Goal: Task Accomplishment & Management: Manage account settings

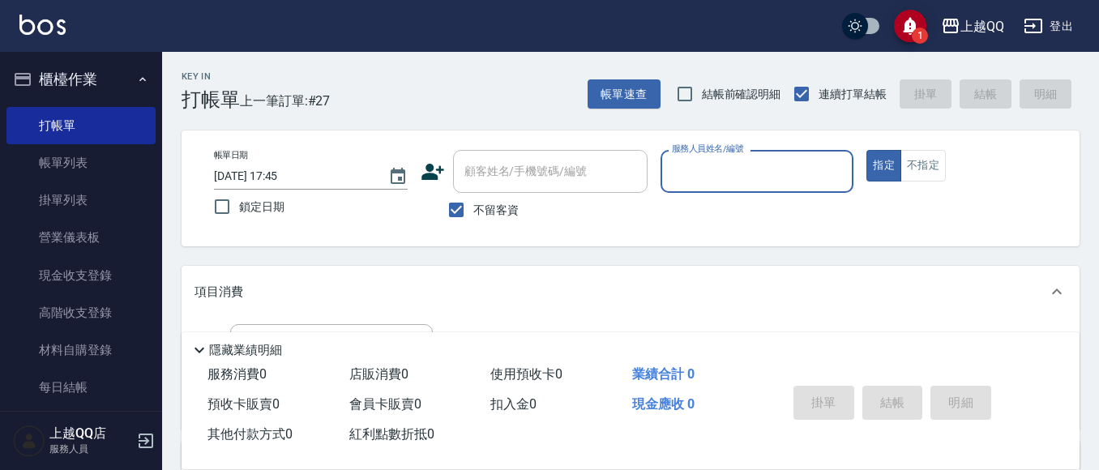
scroll to position [81, 0]
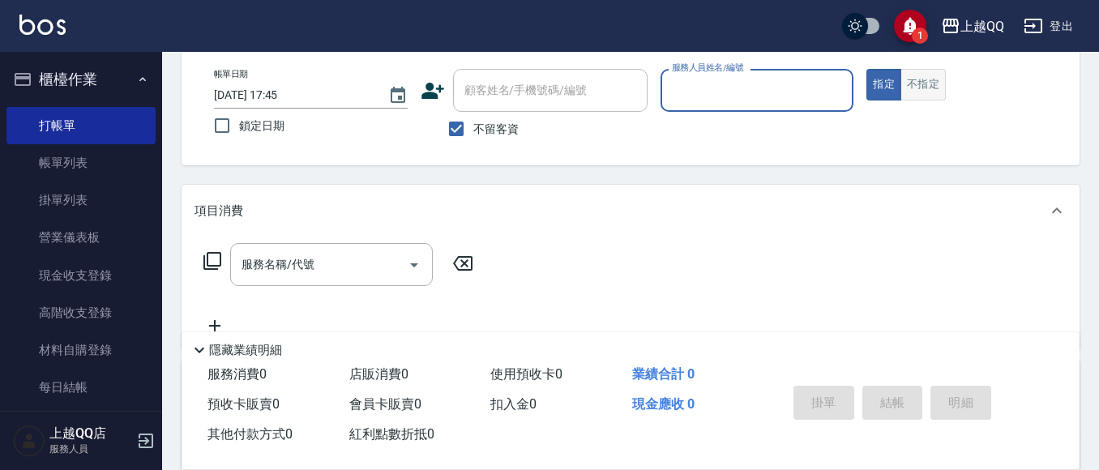
click at [927, 82] on button "不指定" at bounding box center [922, 85] width 45 height 32
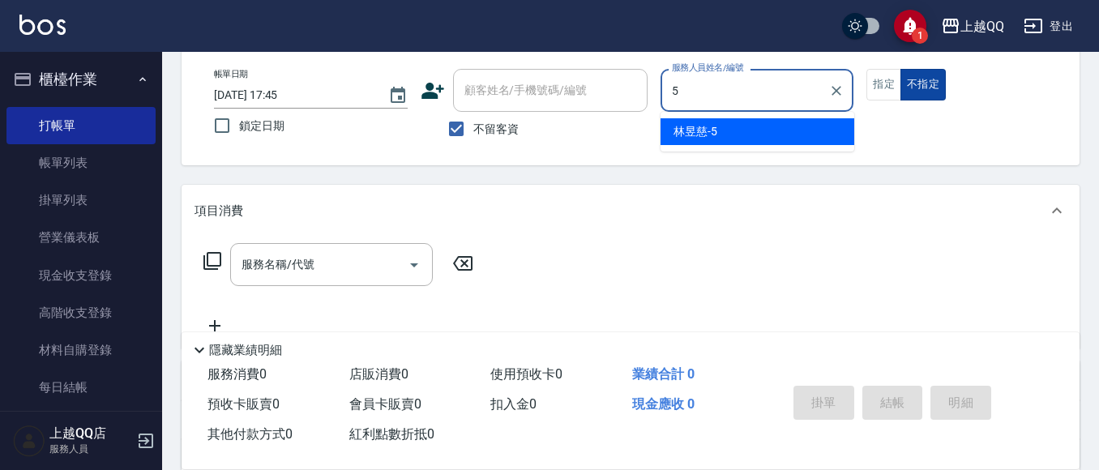
type input "林昱慈-5"
type button "false"
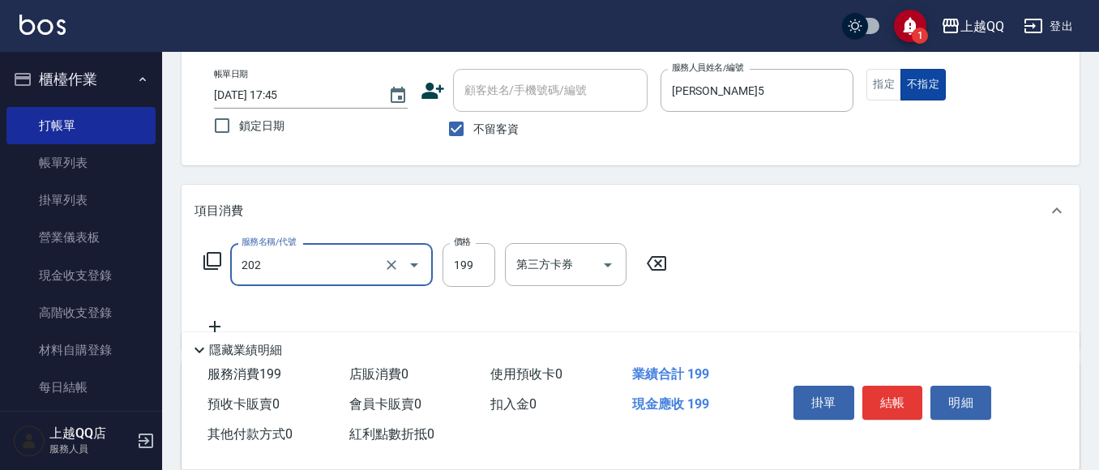
type input "不指定單剪(202)"
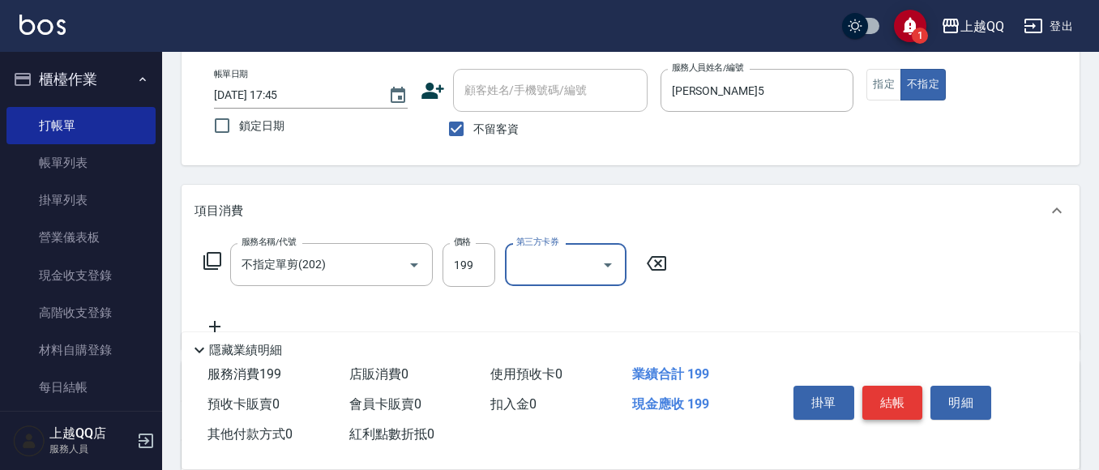
click at [895, 386] on button "結帳" at bounding box center [892, 403] width 61 height 34
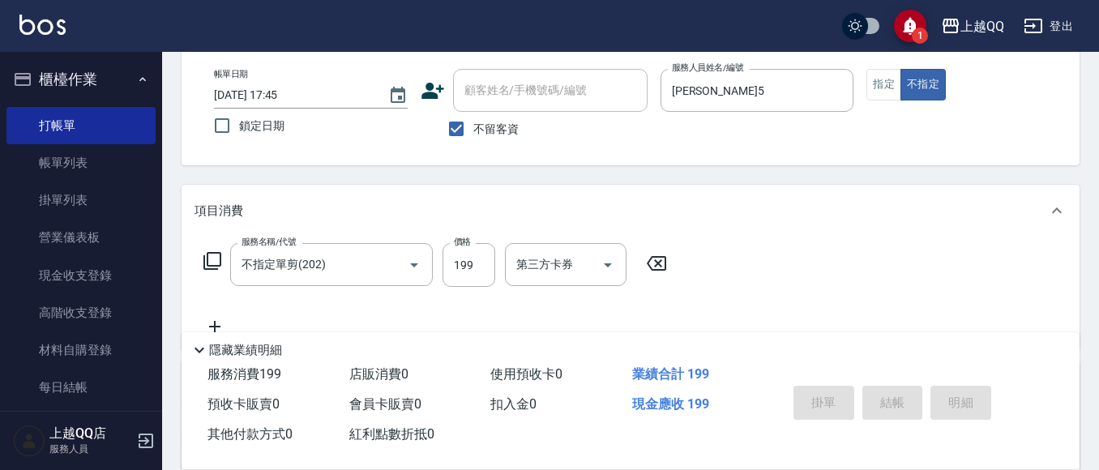
type input "2025/10/06 18:17"
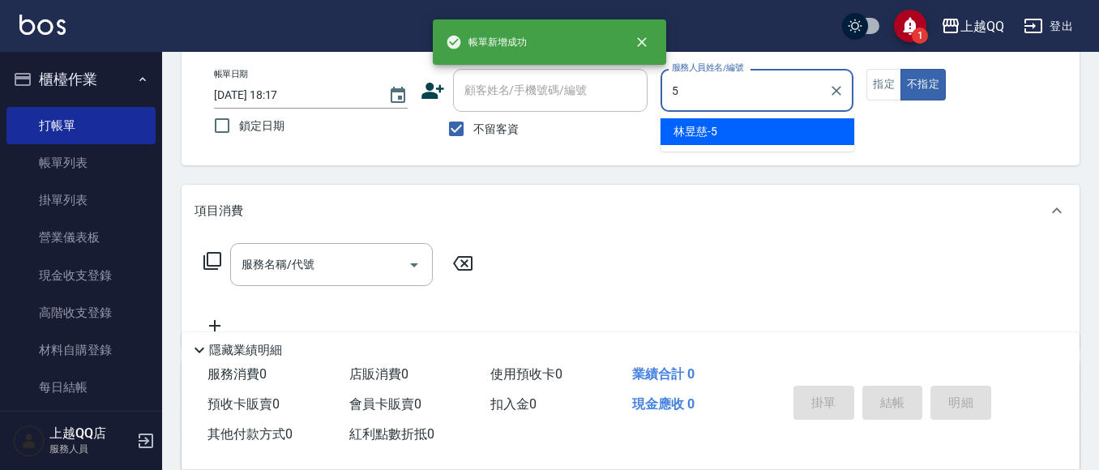
type input "林昱慈-5"
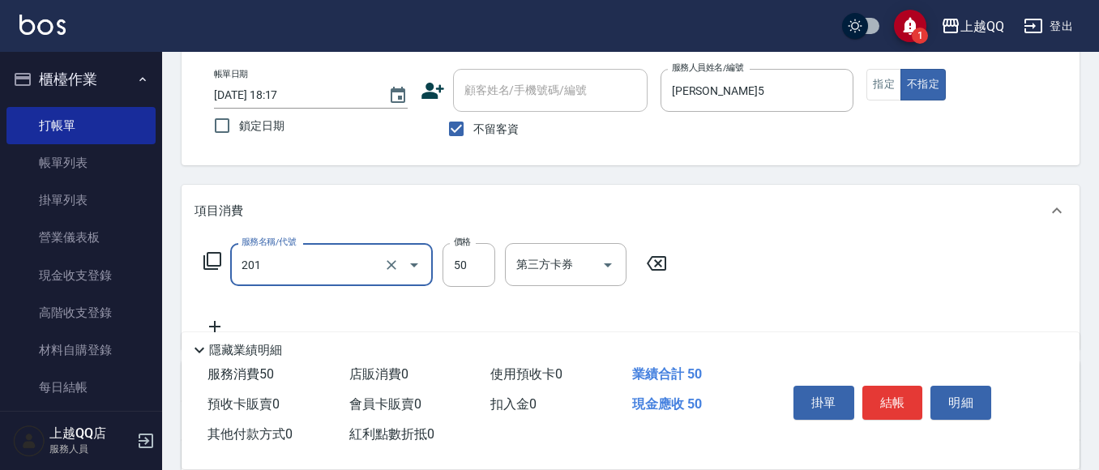
type input "剪瀏海(201)"
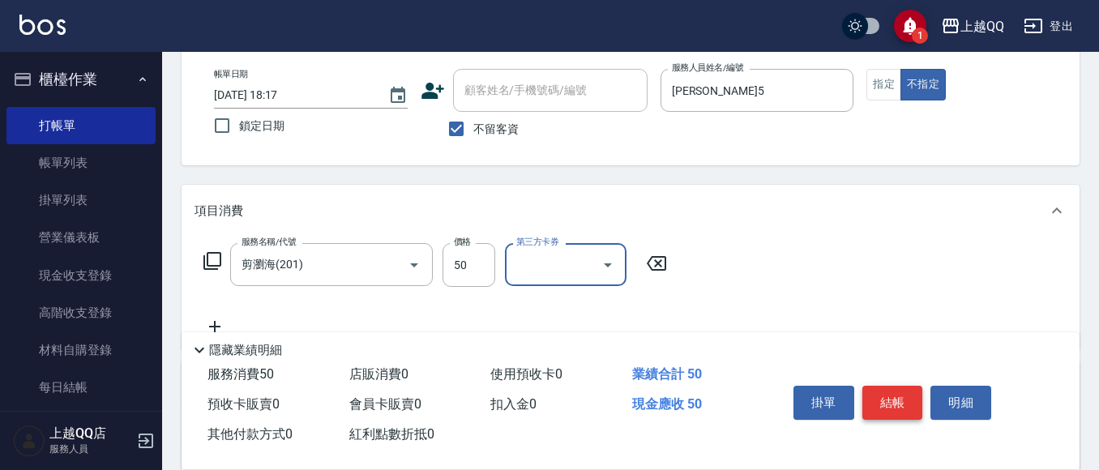
click at [910, 388] on button "結帳" at bounding box center [892, 403] width 61 height 34
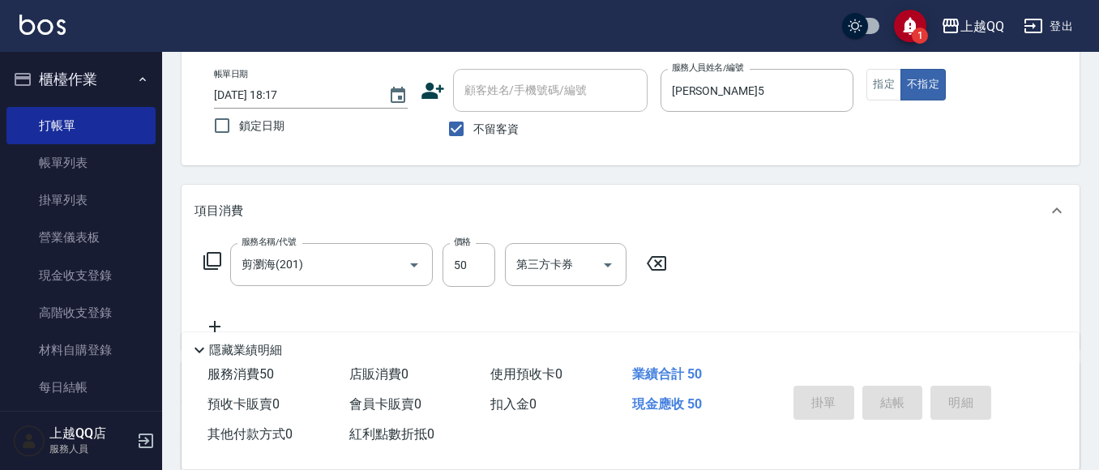
type input "2025/10/06 18:18"
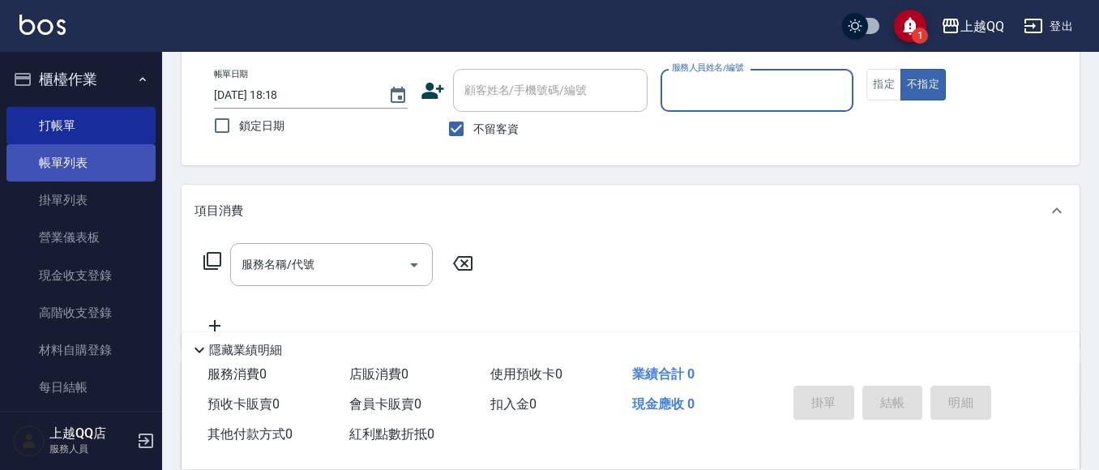
click at [66, 172] on link "帳單列表" at bounding box center [80, 162] width 149 height 37
click at [63, 169] on link "帳單列表" at bounding box center [80, 162] width 149 height 37
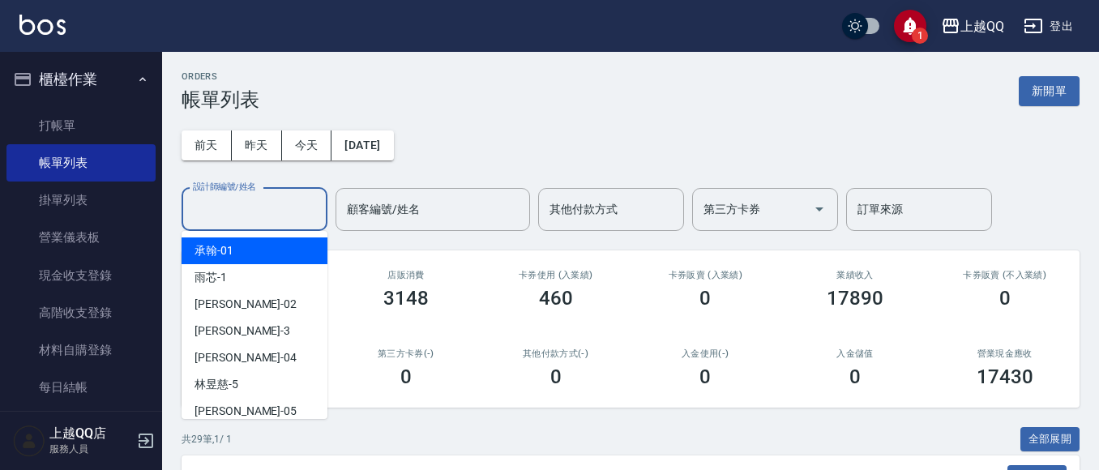
click at [294, 209] on input "設計師編號/姓名" at bounding box center [254, 209] width 131 height 28
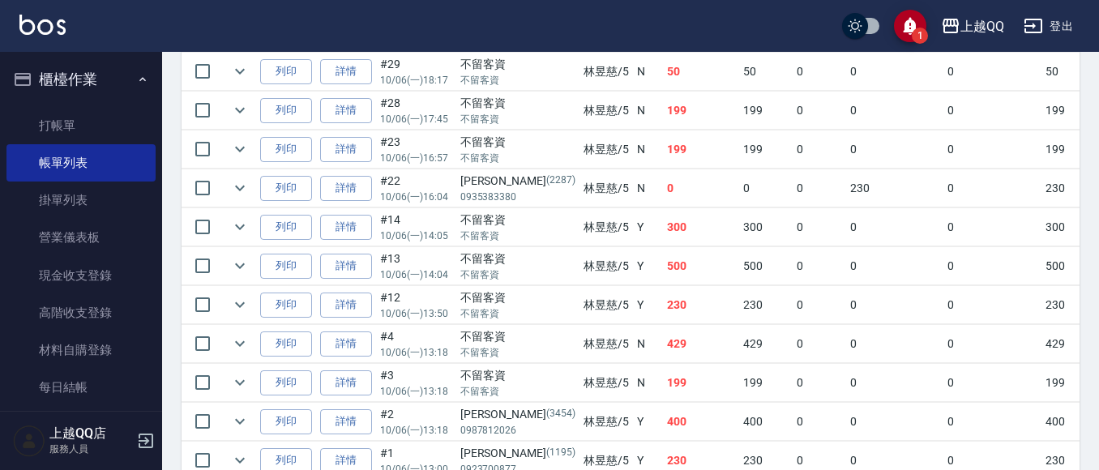
scroll to position [324, 0]
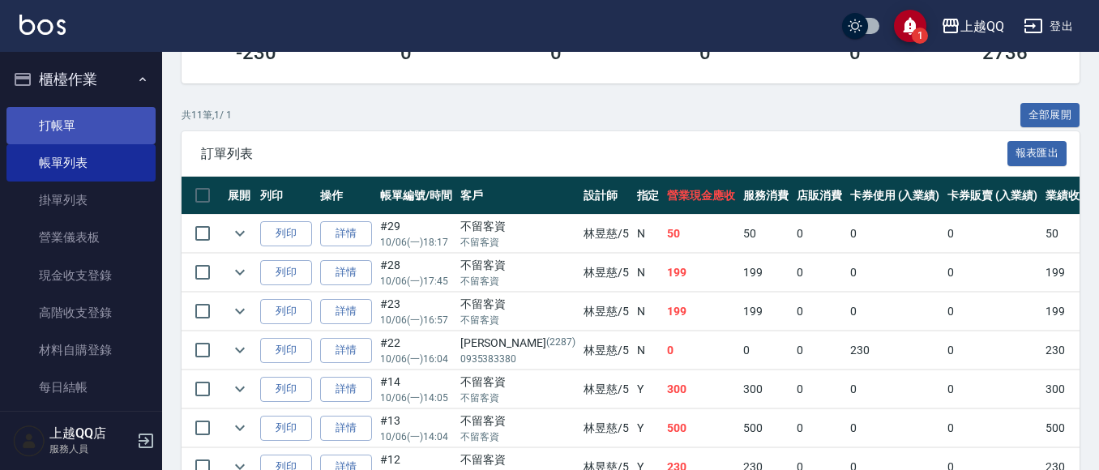
type input "林昱慈-5"
click at [70, 124] on link "打帳單" at bounding box center [80, 125] width 149 height 37
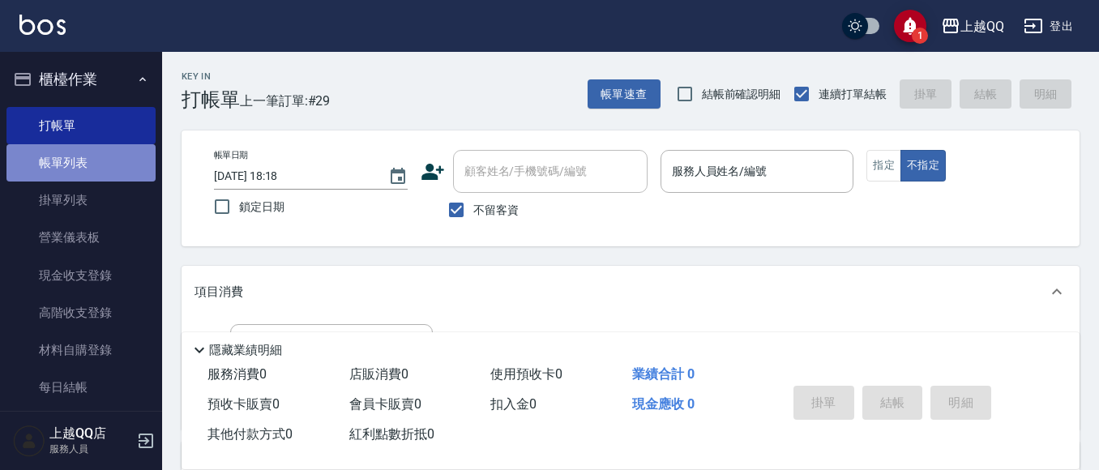
click at [102, 165] on link "帳單列表" at bounding box center [80, 162] width 149 height 37
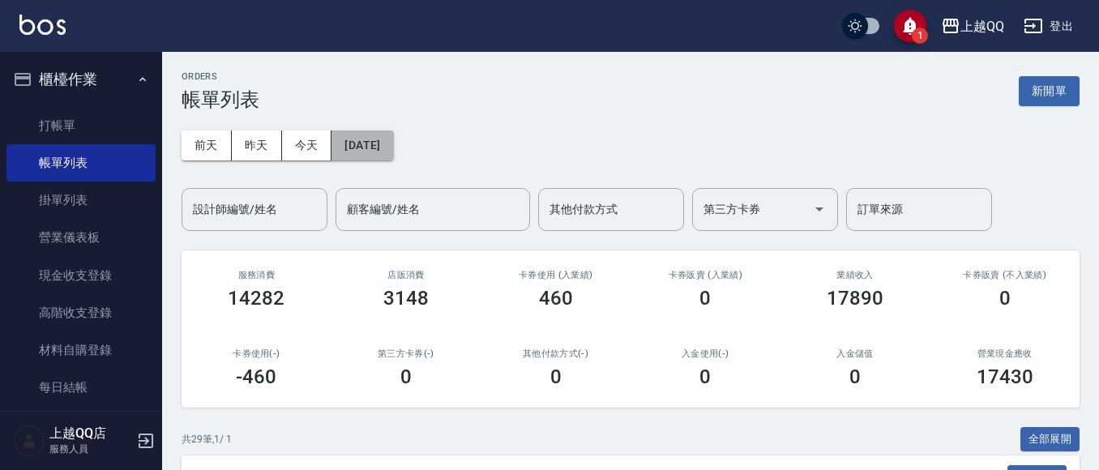
click at [383, 146] on button "[DATE]" at bounding box center [362, 145] width 62 height 30
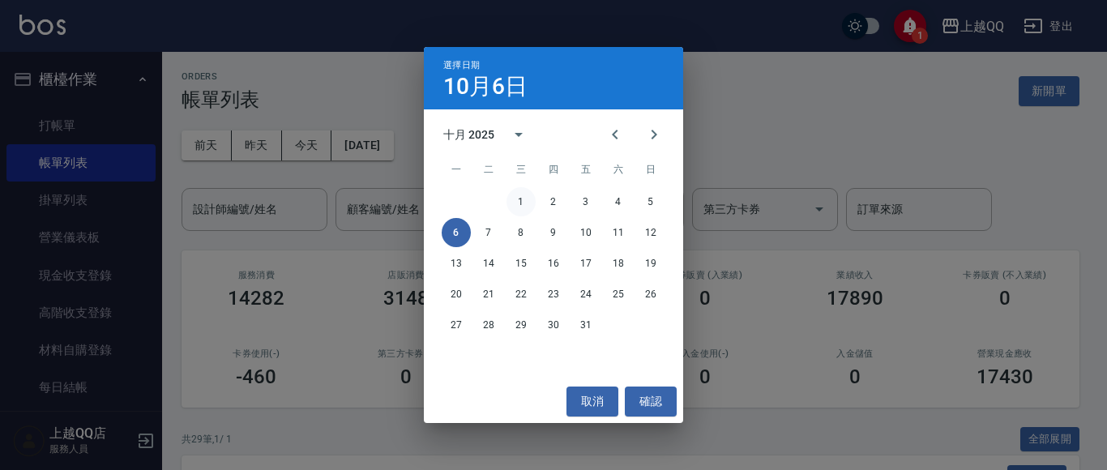
click at [527, 190] on button "1" at bounding box center [520, 201] width 29 height 29
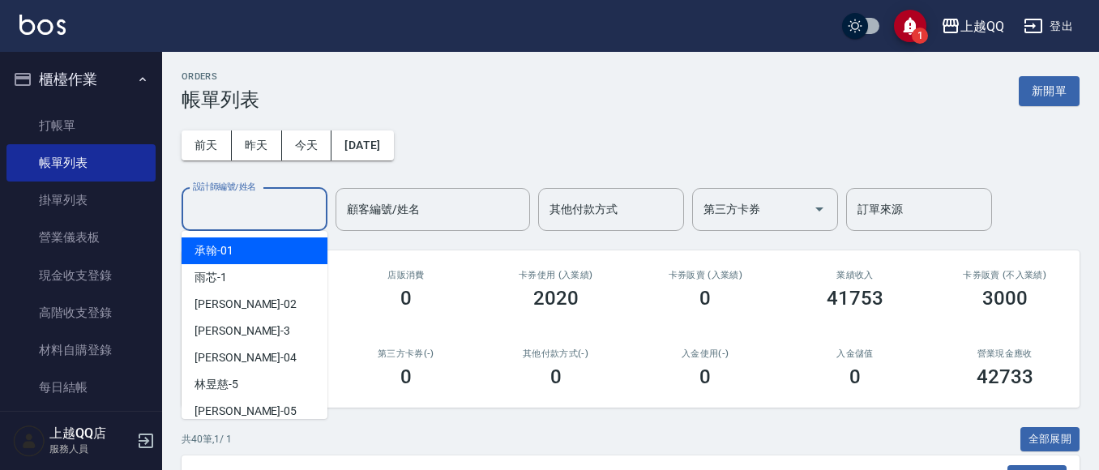
click at [227, 211] on input "設計師編號/姓名" at bounding box center [254, 209] width 131 height 28
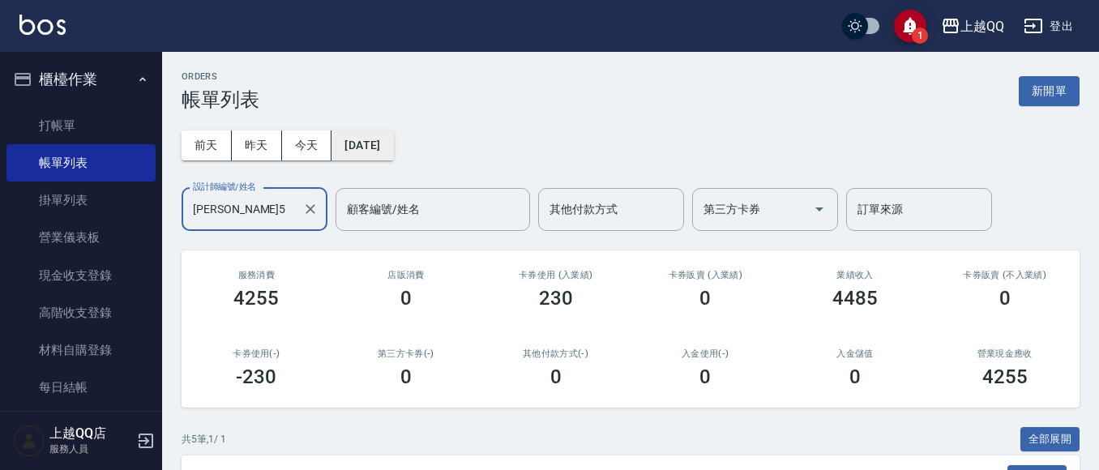
type input "林昱慈-5"
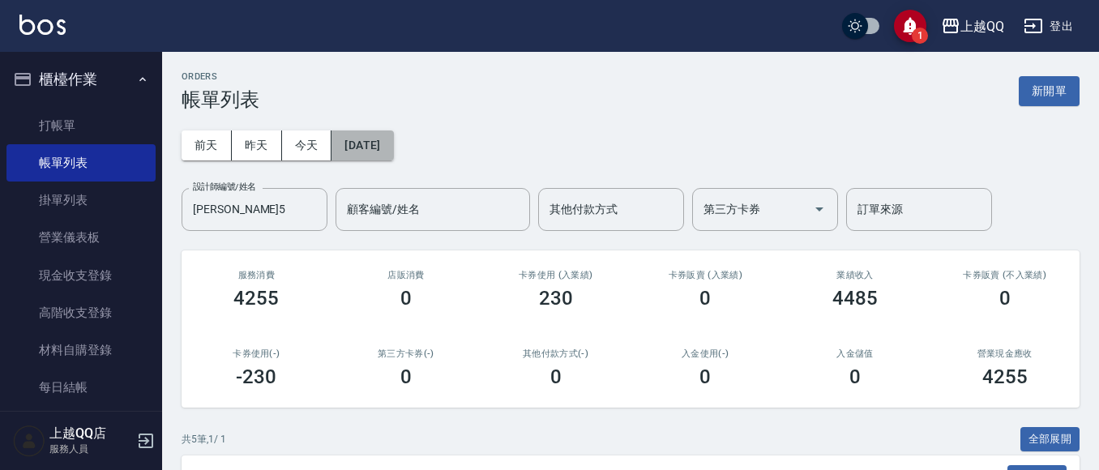
click at [393, 147] on button "[DATE]" at bounding box center [362, 145] width 62 height 30
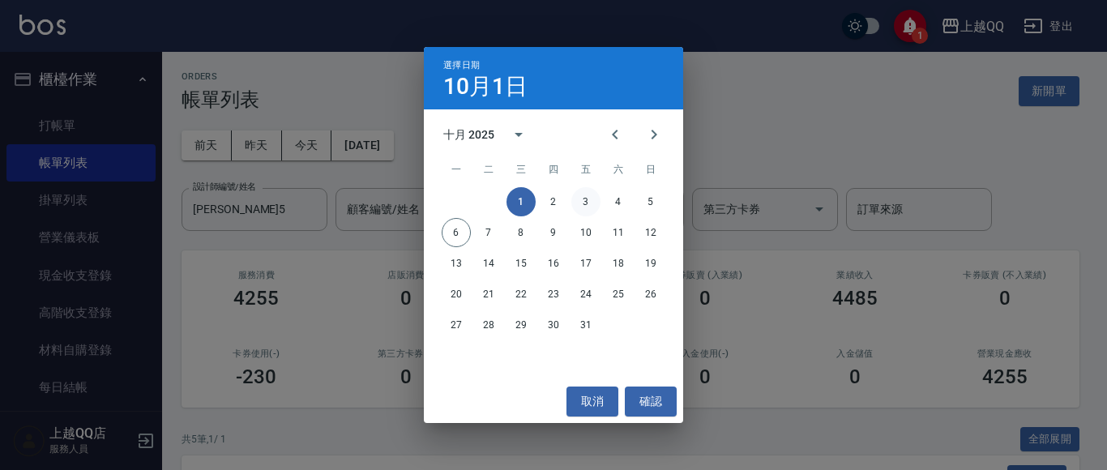
click at [577, 211] on button "3" at bounding box center [585, 201] width 29 height 29
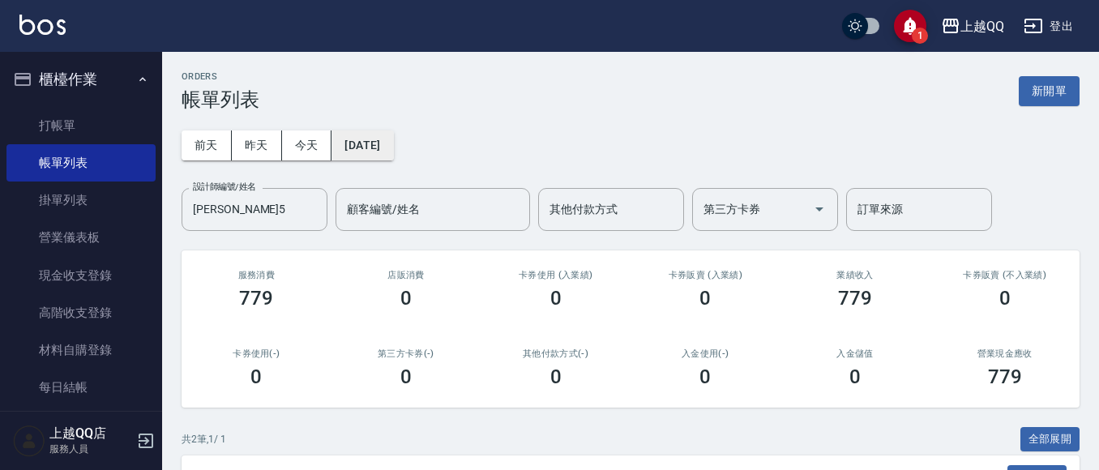
click at [393, 152] on button "[DATE]" at bounding box center [362, 145] width 62 height 30
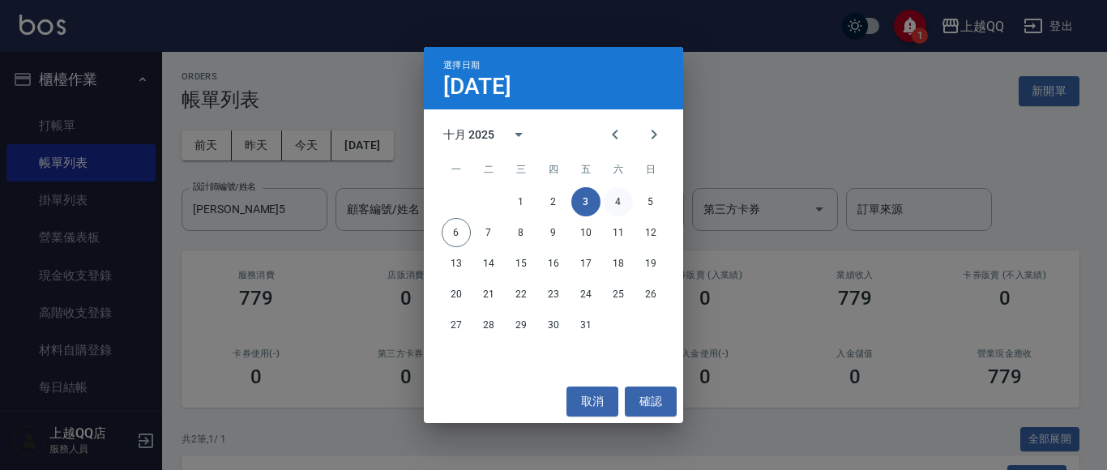
click at [621, 203] on button "4" at bounding box center [618, 201] width 29 height 29
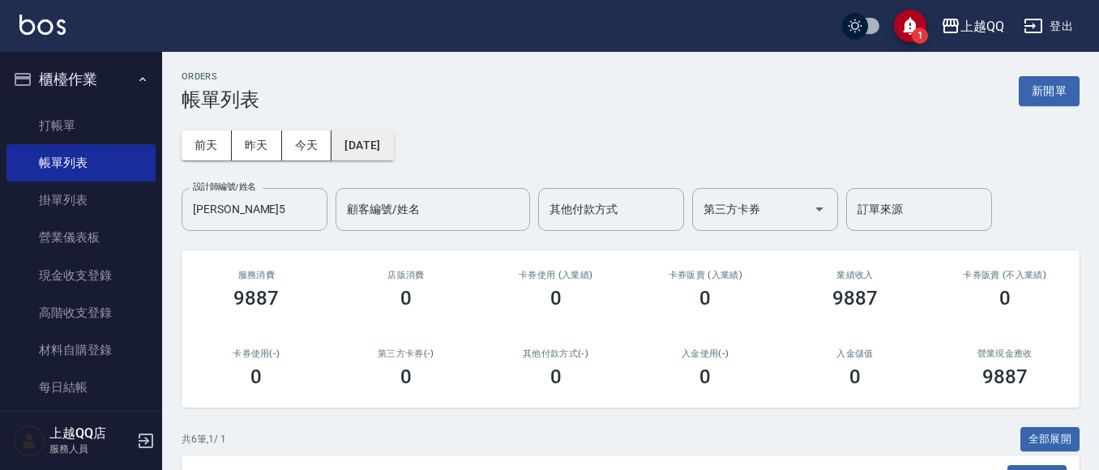
click at [393, 138] on button "[DATE]" at bounding box center [362, 145] width 62 height 30
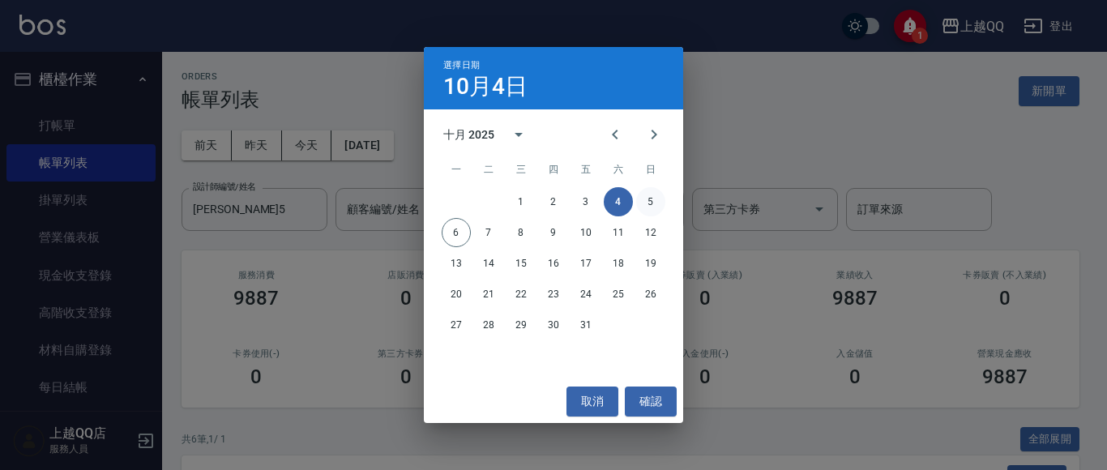
click at [652, 199] on button "5" at bounding box center [650, 201] width 29 height 29
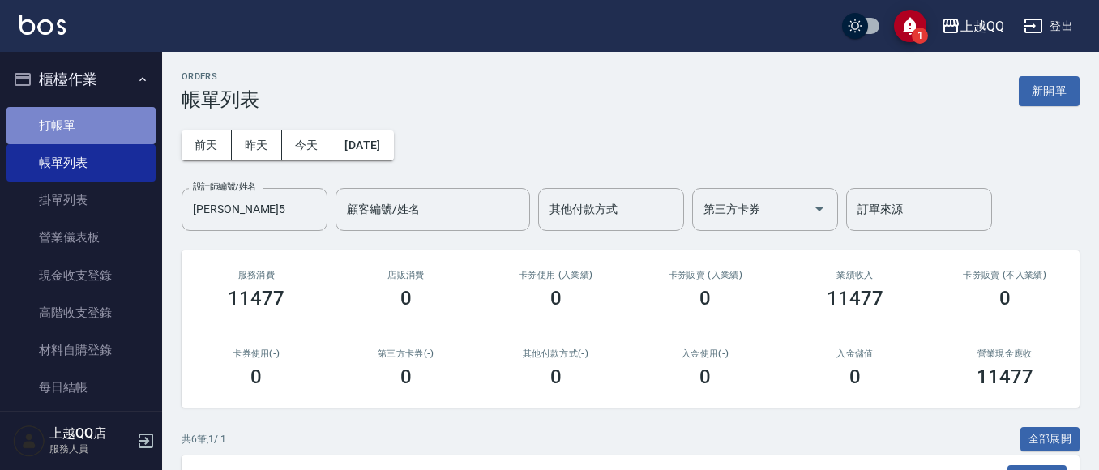
click at [105, 128] on link "打帳單" at bounding box center [80, 125] width 149 height 37
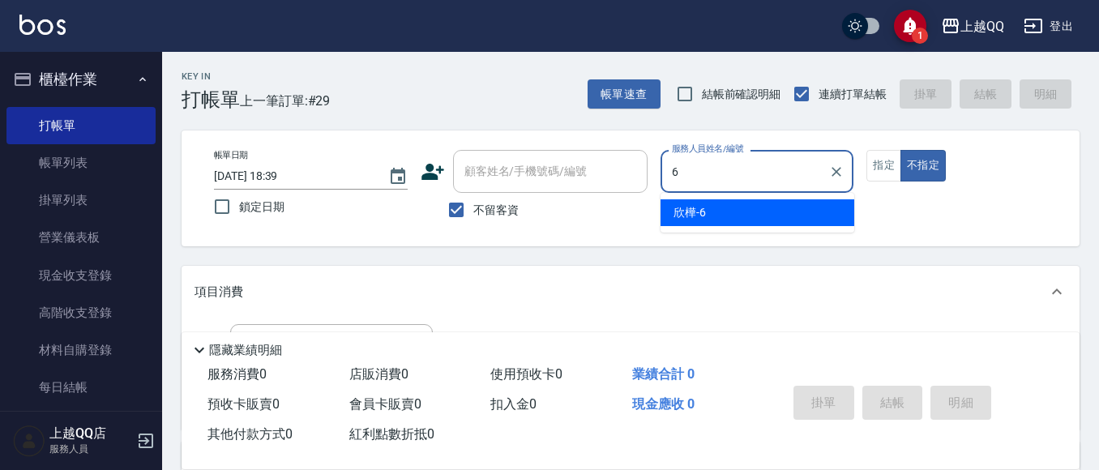
type input "欣樺-6"
type button "false"
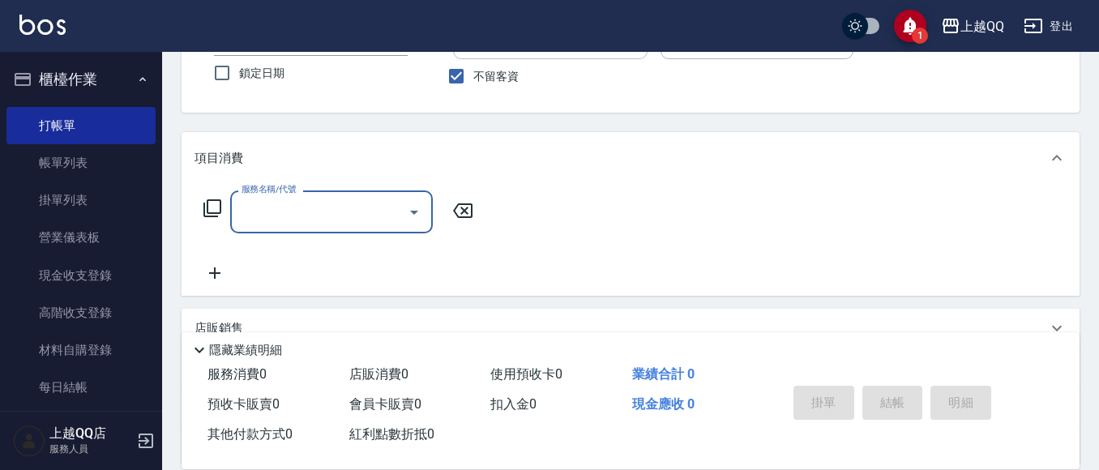
scroll to position [162, 0]
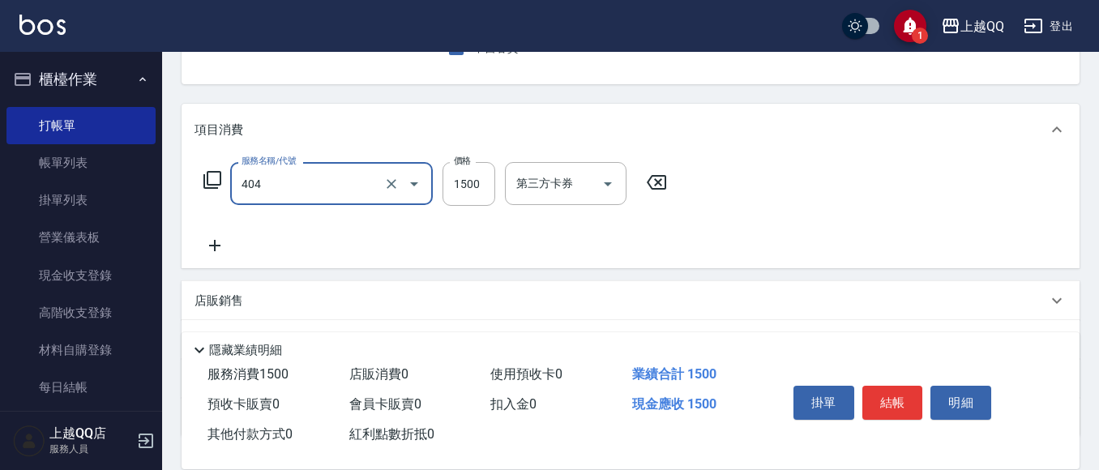
type input "設計染髮(404)"
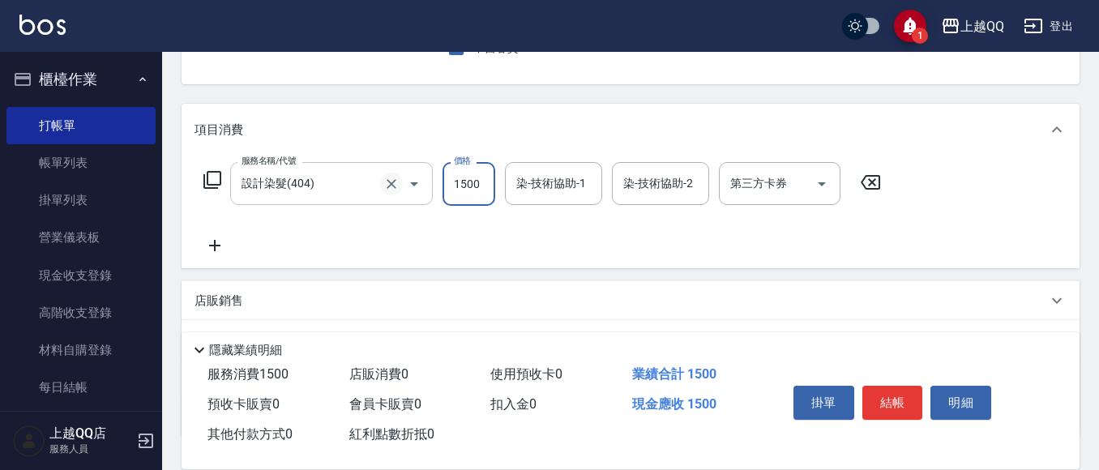
click at [393, 187] on icon "Clear" at bounding box center [391, 184] width 16 height 16
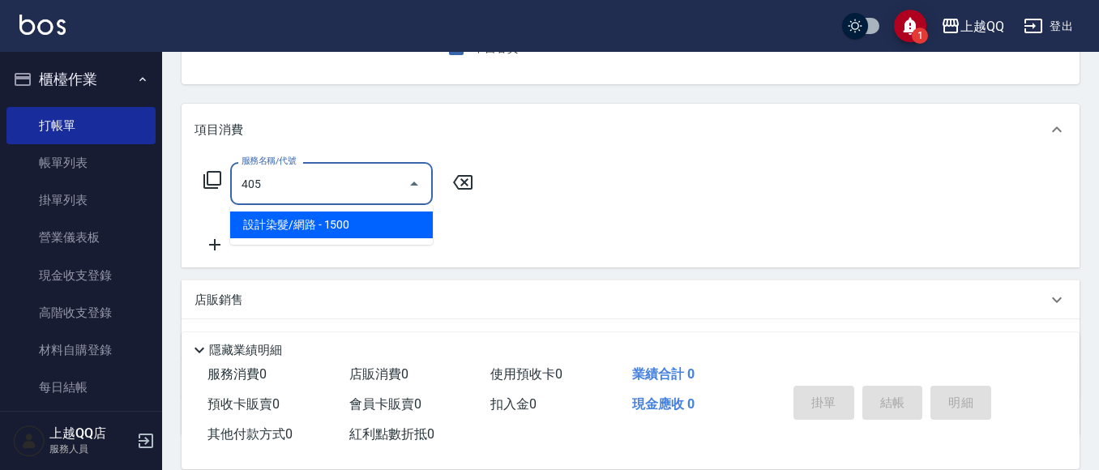
type input "設計染髮/網路(405)"
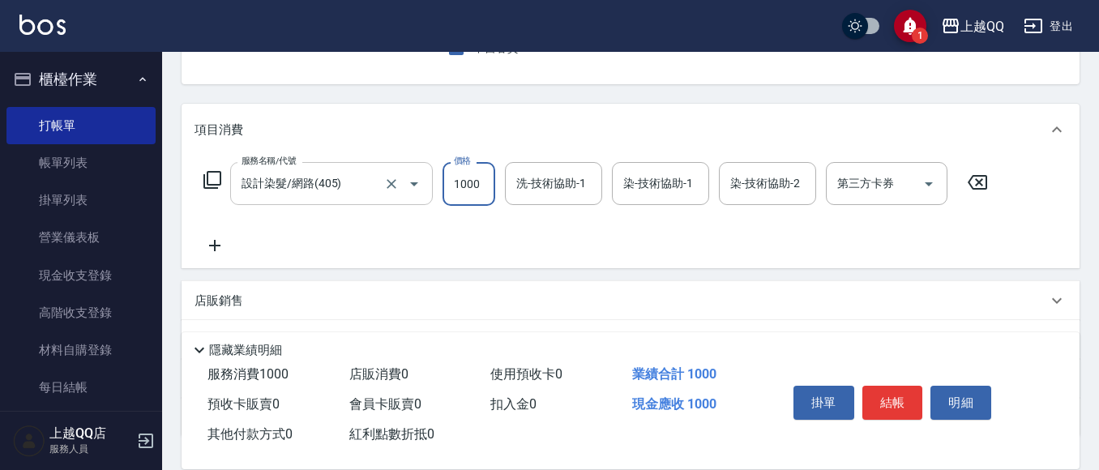
type input "1000"
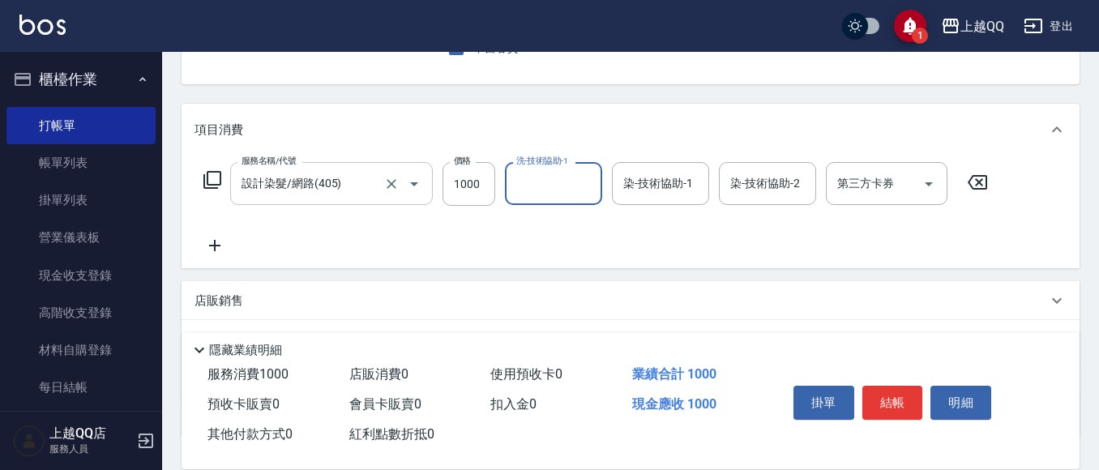
type input "1"
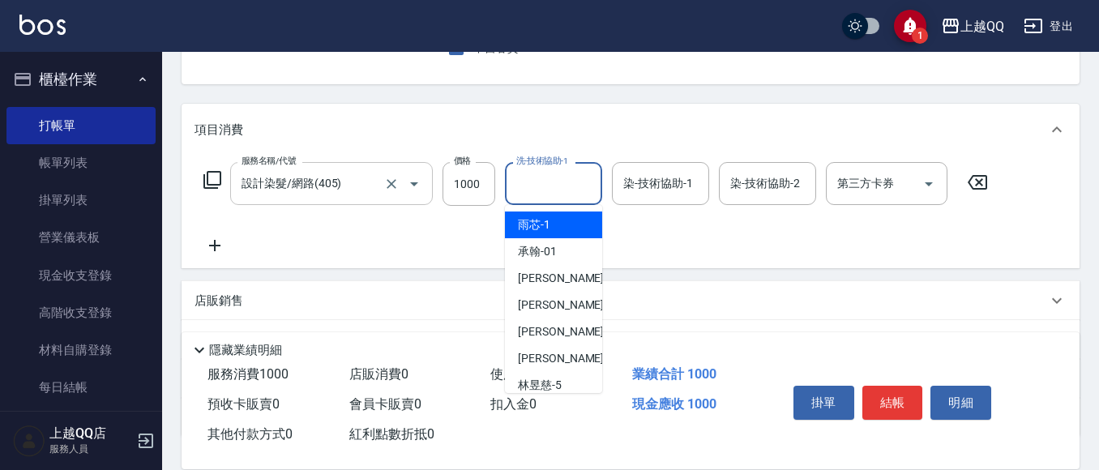
type input "2"
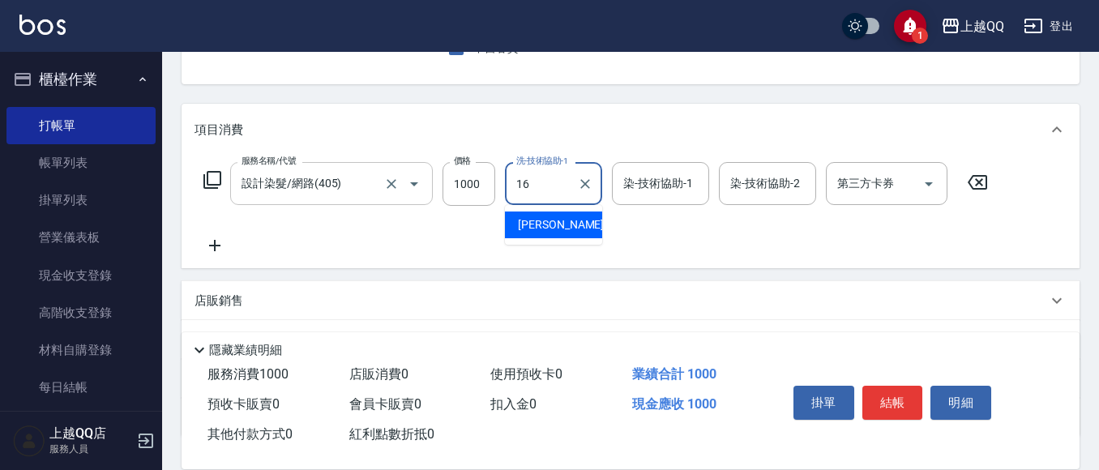
type input "怡璇-16"
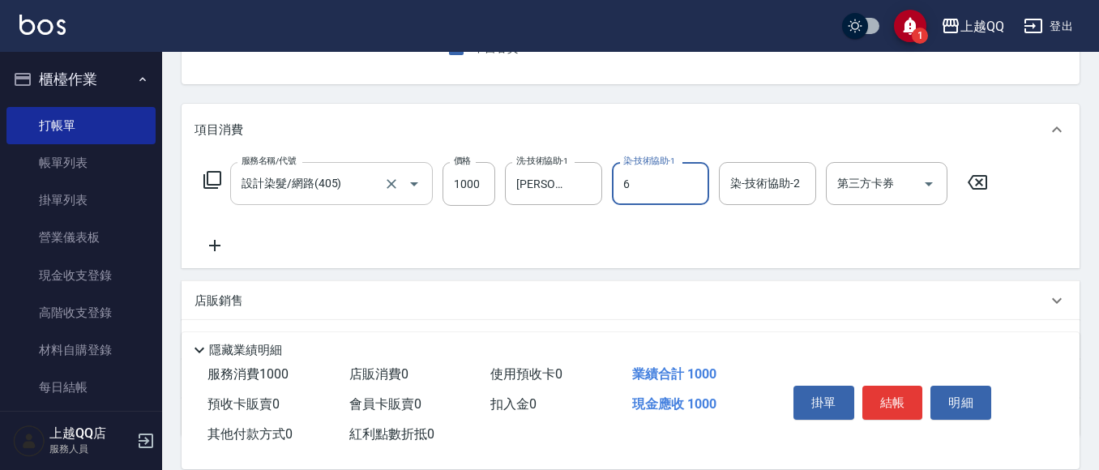
type input "欣樺-6"
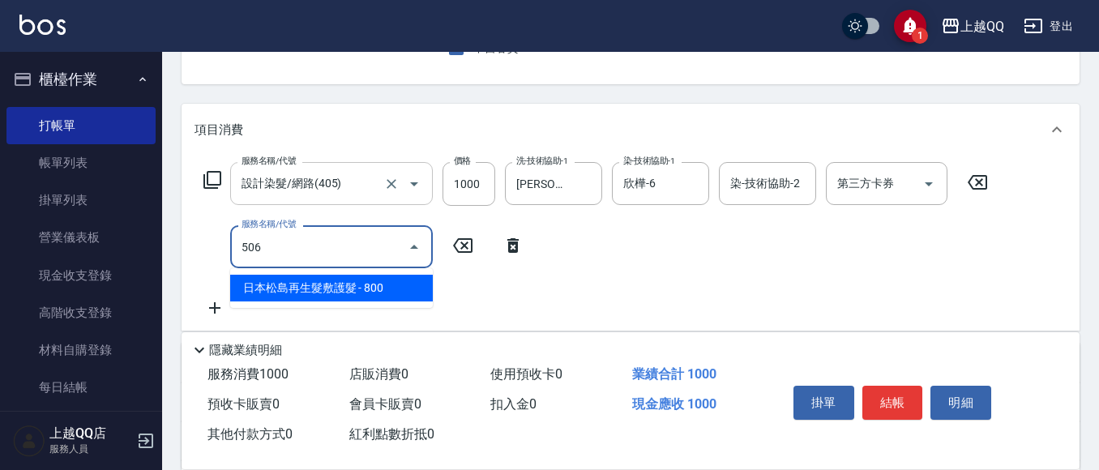
type input "日本松島再生髮敷護髮(506)"
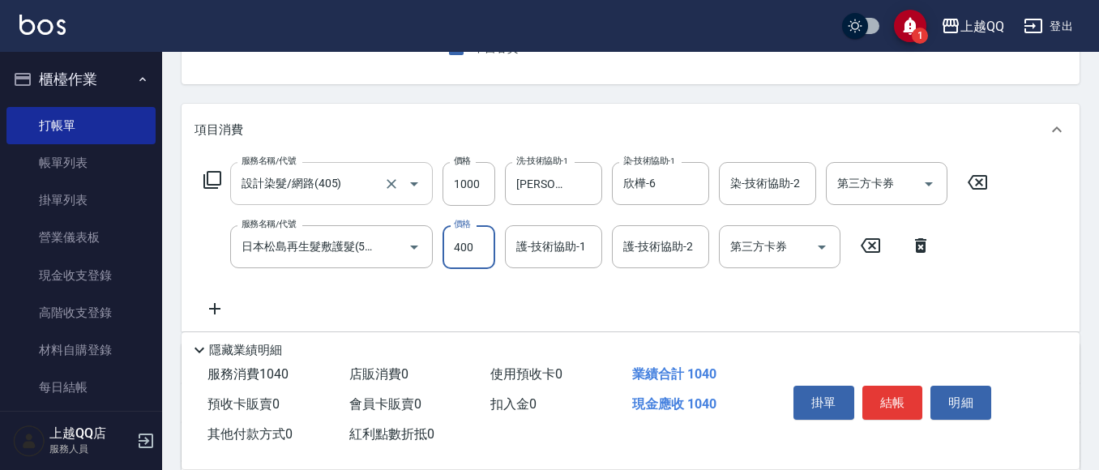
type input "400"
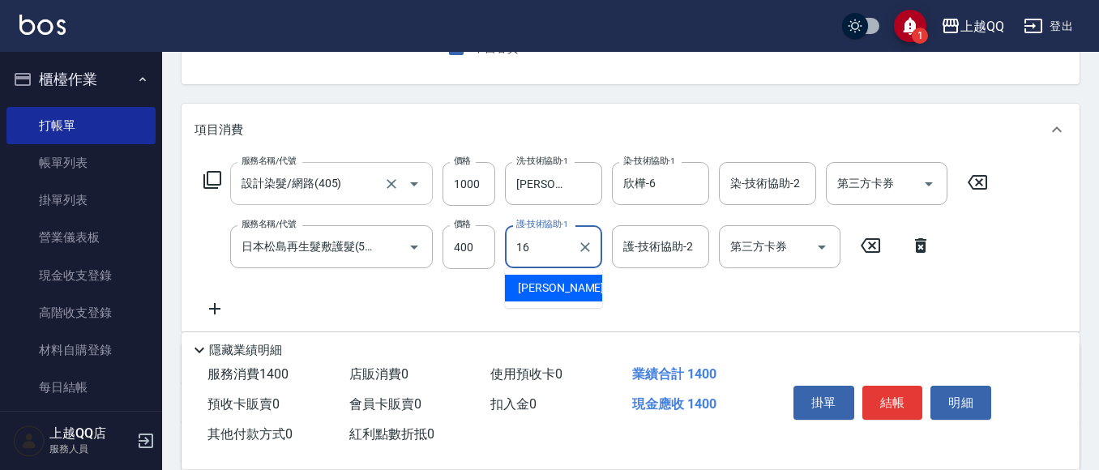
type input "怡璇-16"
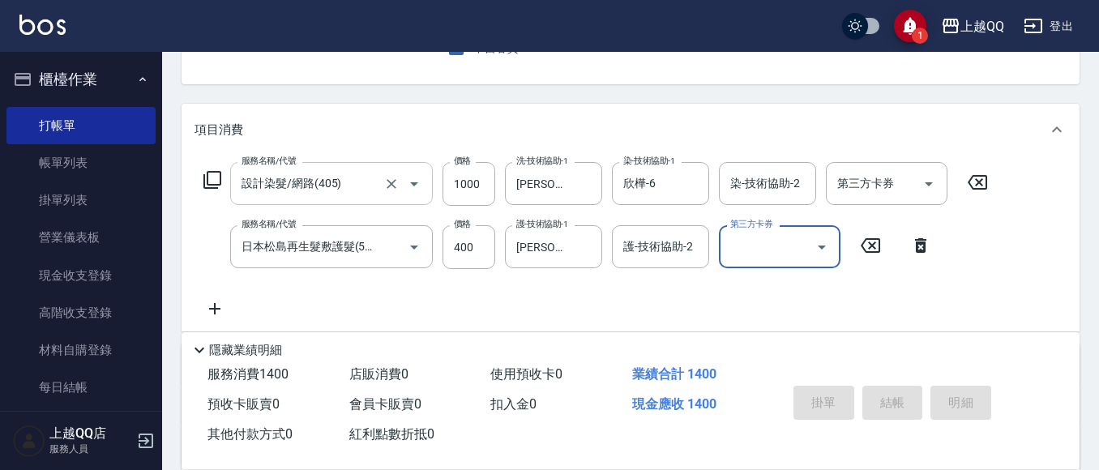
scroll to position [81, 0]
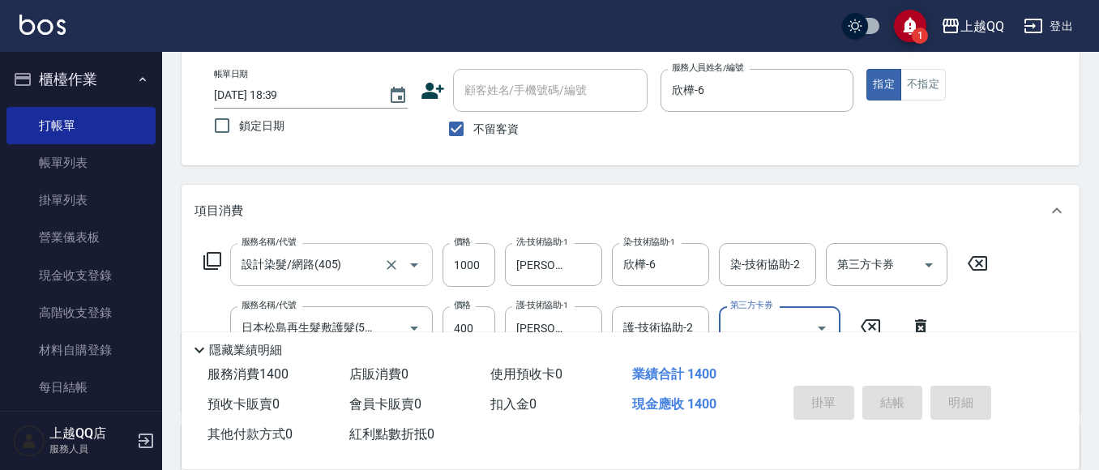
type input "2025/10/06 18:54"
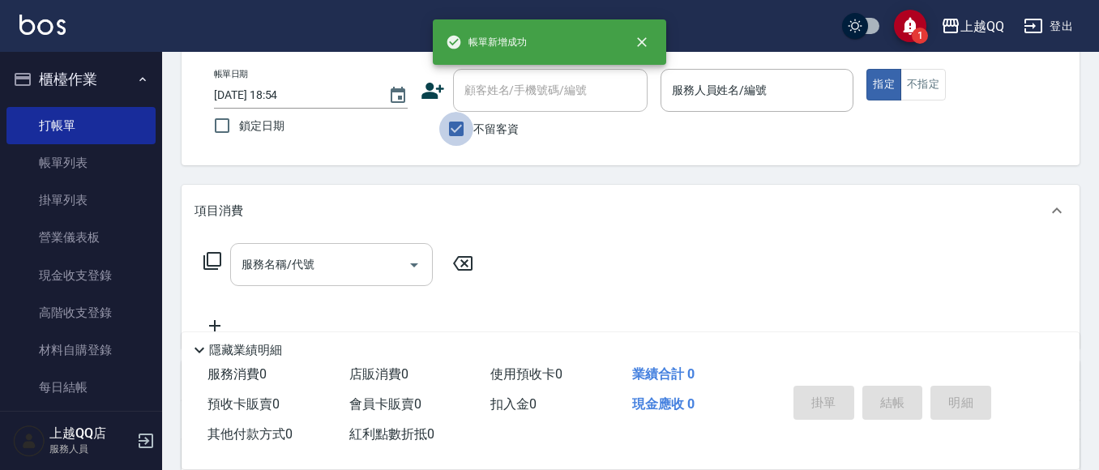
drag, startPoint x: 469, startPoint y: 125, endPoint x: 484, endPoint y: 92, distance: 35.5
click at [470, 125] on input "不留客資" at bounding box center [456, 129] width 34 height 34
checkbox input "false"
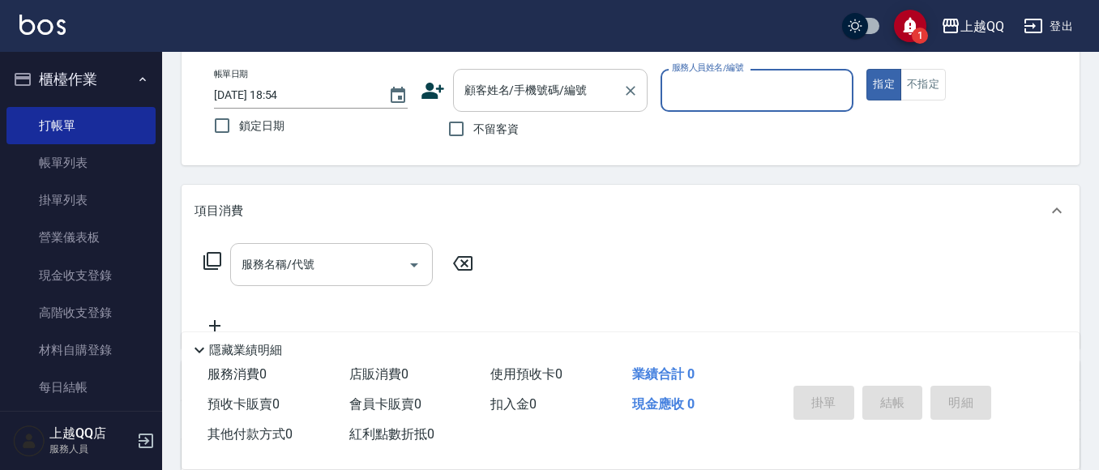
click at [484, 92] on div "顧客姓名/手機號碼/編號 顧客姓名/手機號碼/編號" at bounding box center [550, 90] width 194 height 43
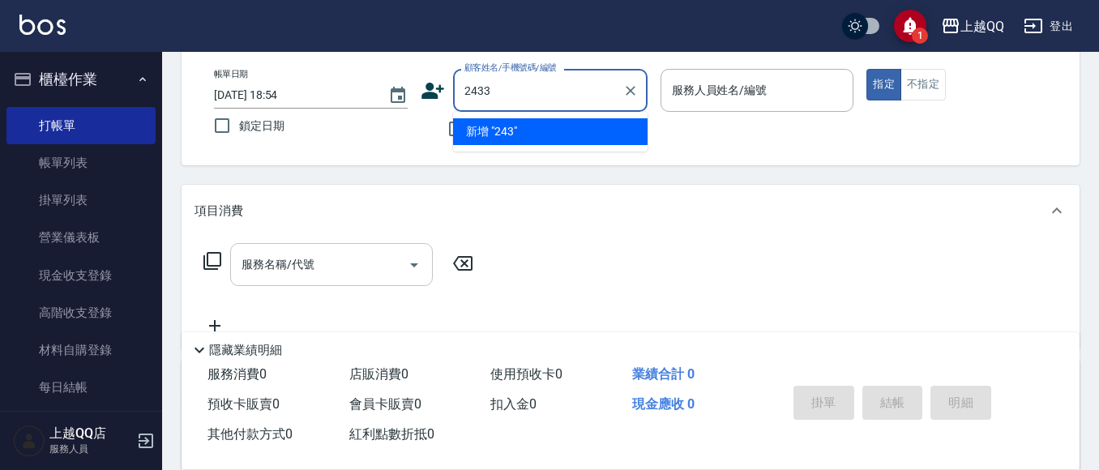
type input "2433"
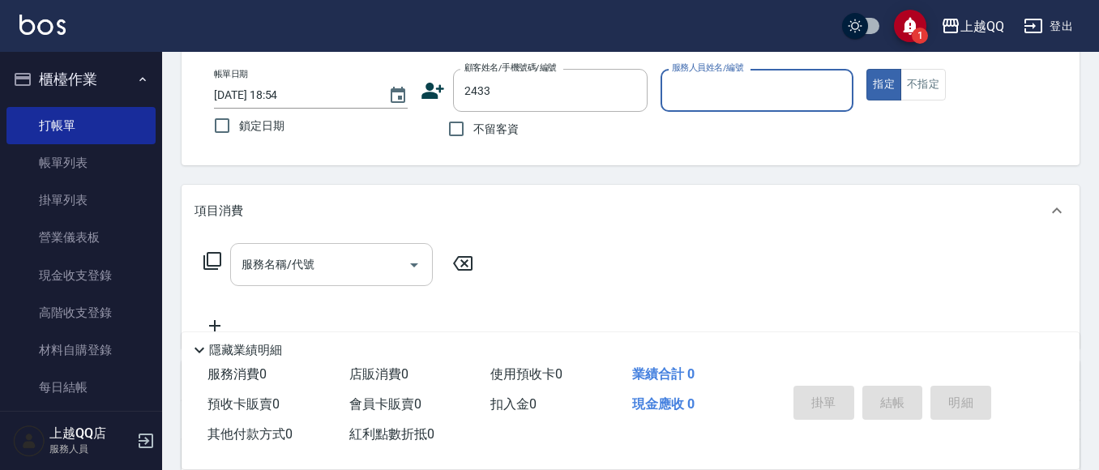
click at [866, 69] on button "指定" at bounding box center [883, 85] width 35 height 32
type button "true"
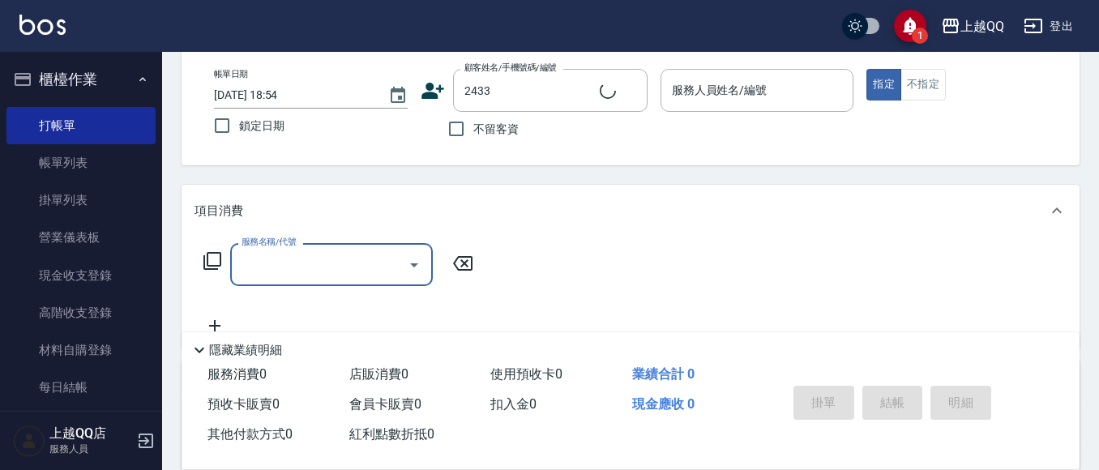
type input "徐小姐/000000000000/2433"
type input "欣樺-6"
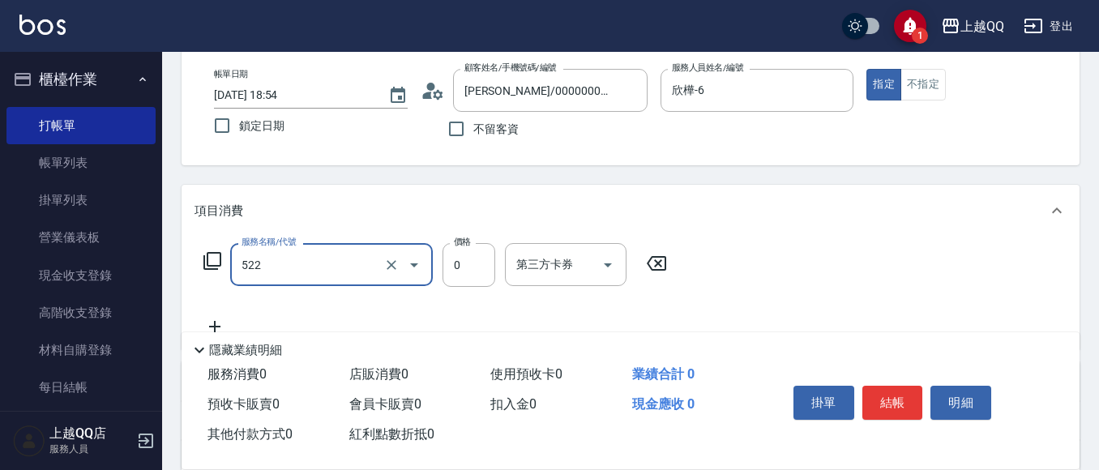
type input "免費護髮(522)"
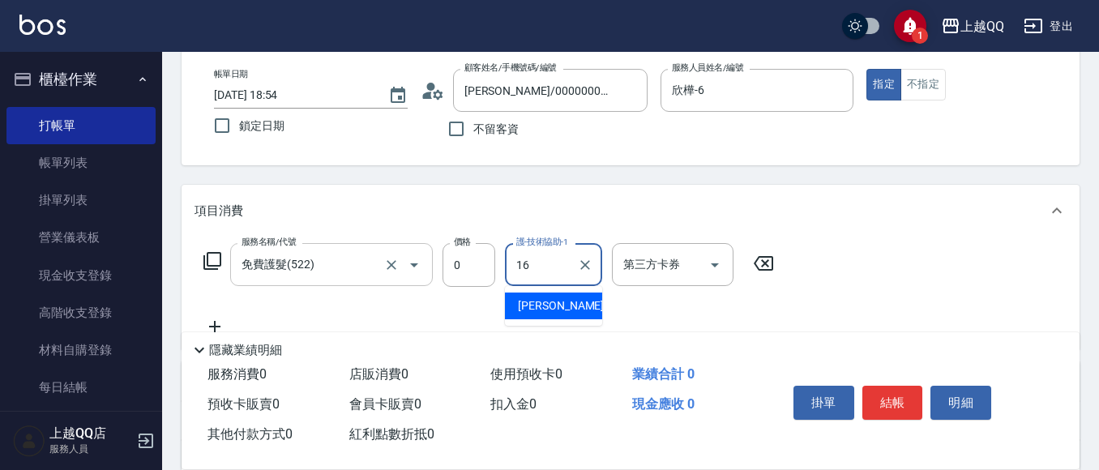
type input "怡璇-16"
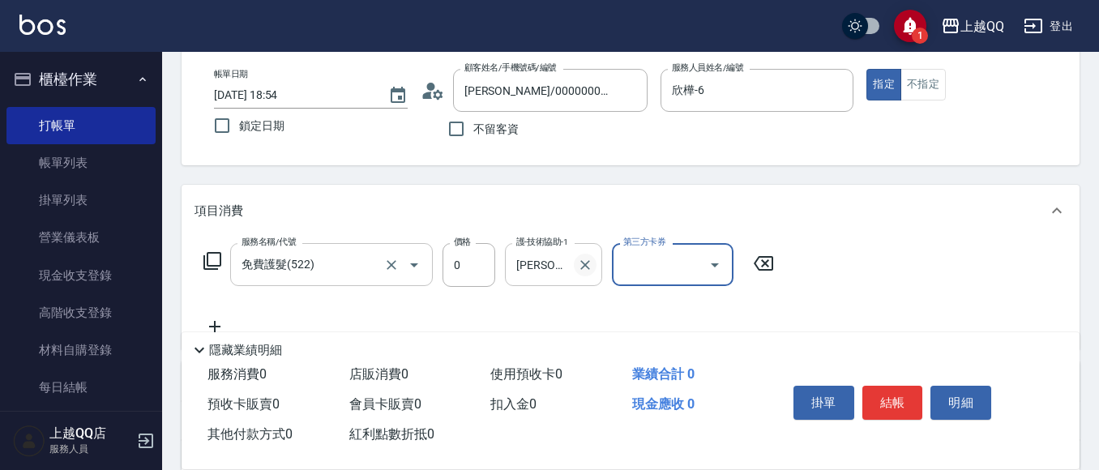
drag, startPoint x: 572, startPoint y: 275, endPoint x: 585, endPoint y: 274, distance: 13.1
click at [577, 276] on div "怡璇-16 護-技術協助-1" at bounding box center [553, 264] width 97 height 43
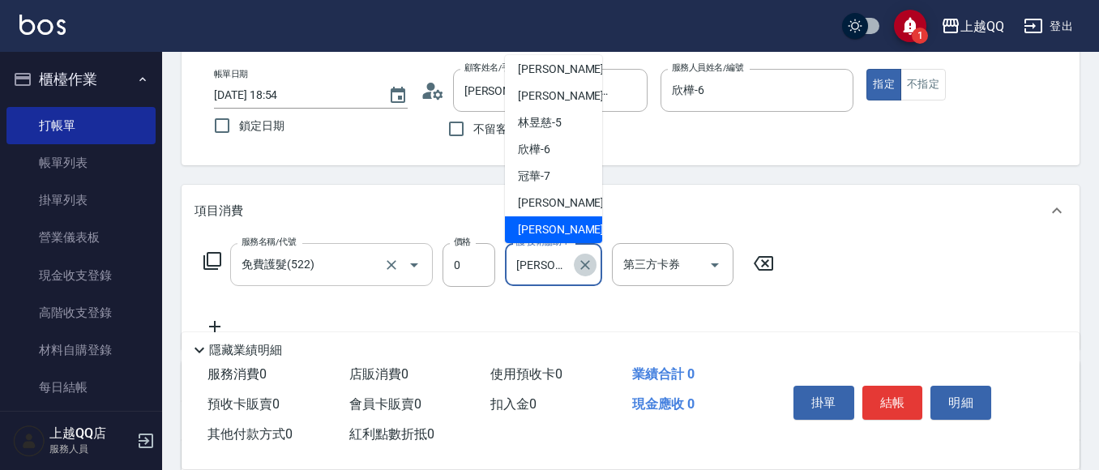
click at [584, 263] on icon "Clear" at bounding box center [585, 265] width 16 height 16
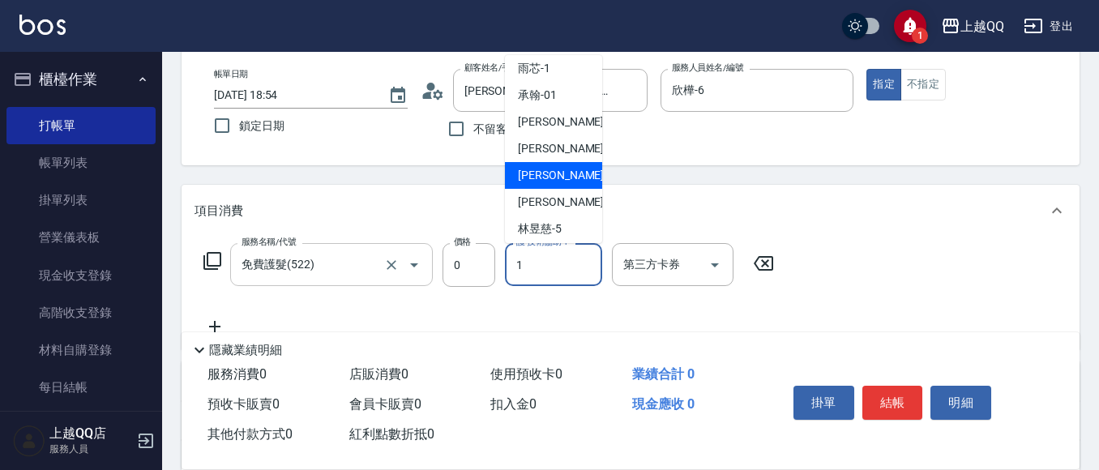
scroll to position [0, 0]
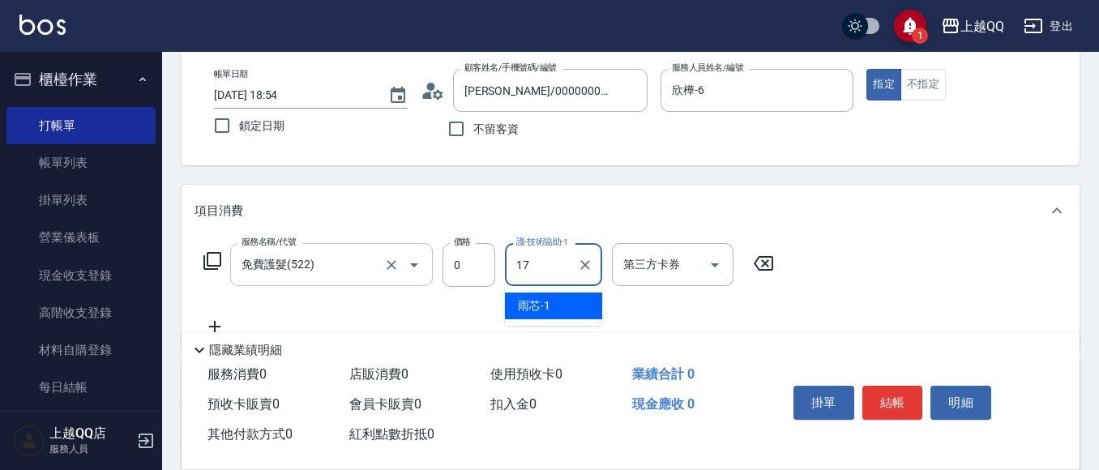
type input "心佑-17"
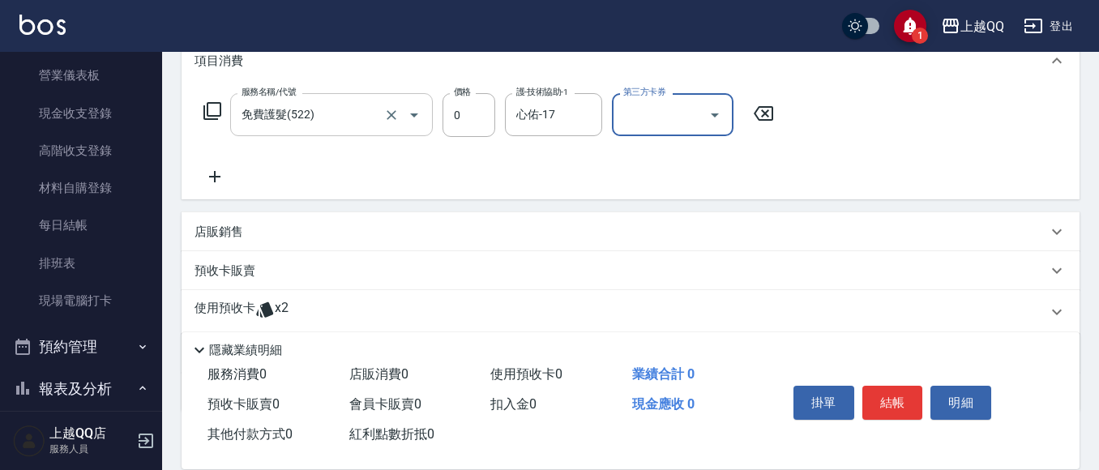
scroll to position [324, 0]
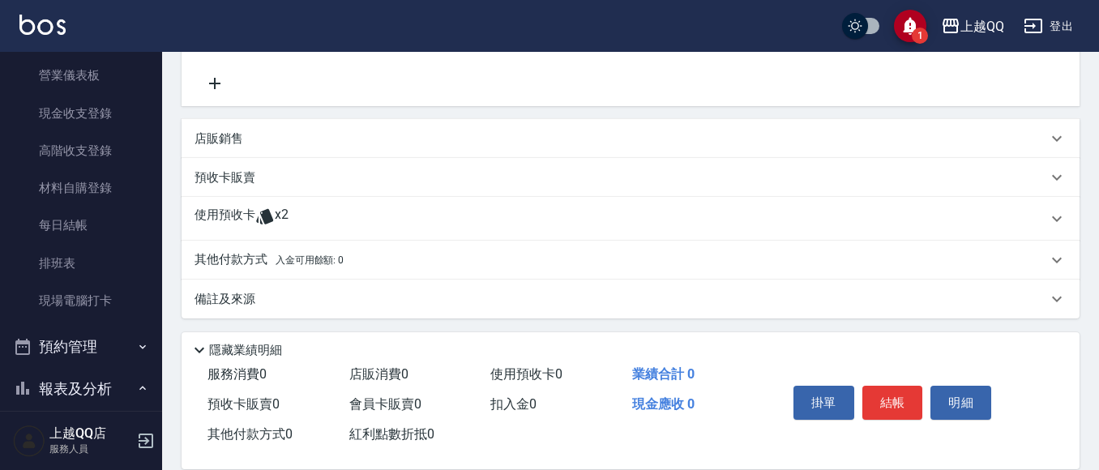
drag, startPoint x: 246, startPoint y: 236, endPoint x: 260, endPoint y: 222, distance: 20.1
click at [254, 228] on div "使用預收卡 x2" at bounding box center [630, 219] width 898 height 44
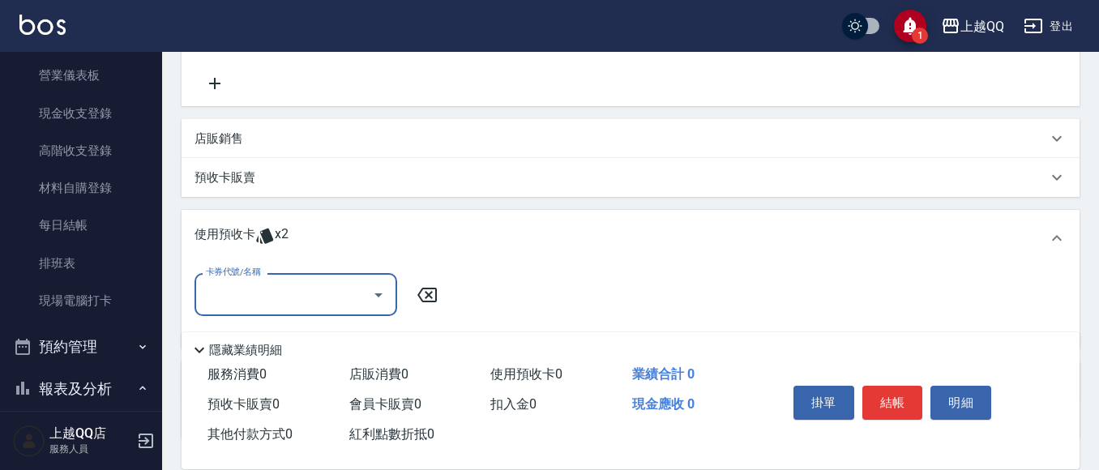
scroll to position [0, 0]
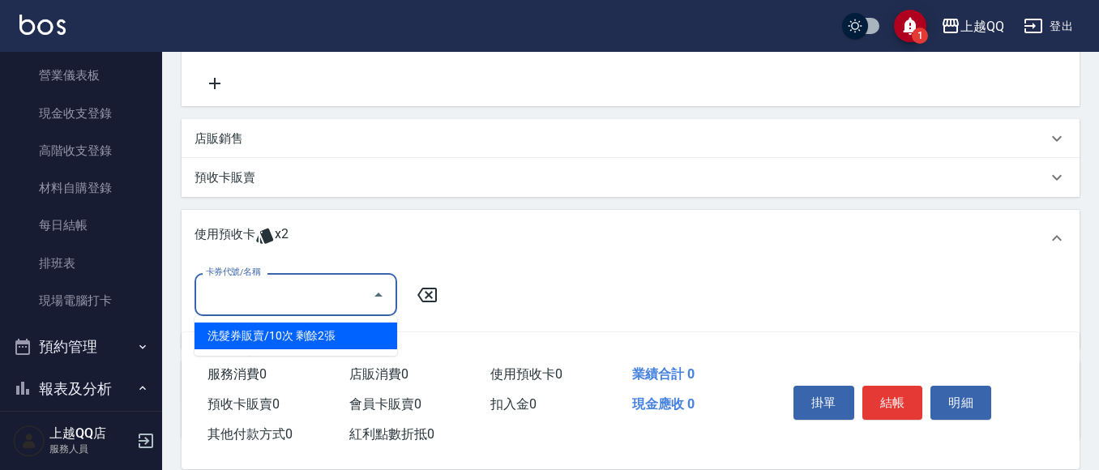
click at [295, 306] on input "卡券代號/名稱" at bounding box center [284, 294] width 164 height 28
drag, startPoint x: 373, startPoint y: 341, endPoint x: 533, endPoint y: 272, distance: 174.6
click at [374, 341] on div "洗髮券販賣/10次 剩餘2張" at bounding box center [295, 335] width 203 height 27
type input "洗髮券販賣/10次"
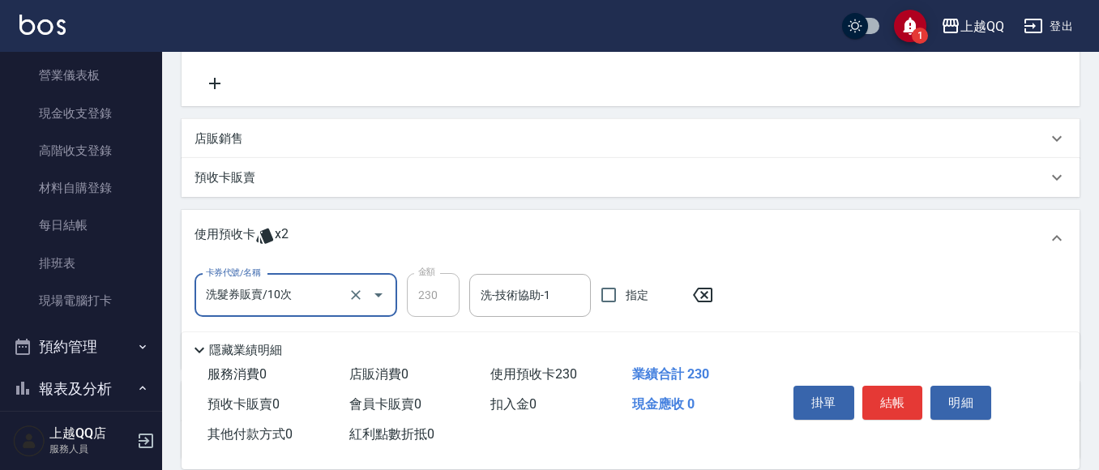
click at [510, 275] on div "洗-技術協助-1 洗-技術協助-1" at bounding box center [530, 295] width 122 height 43
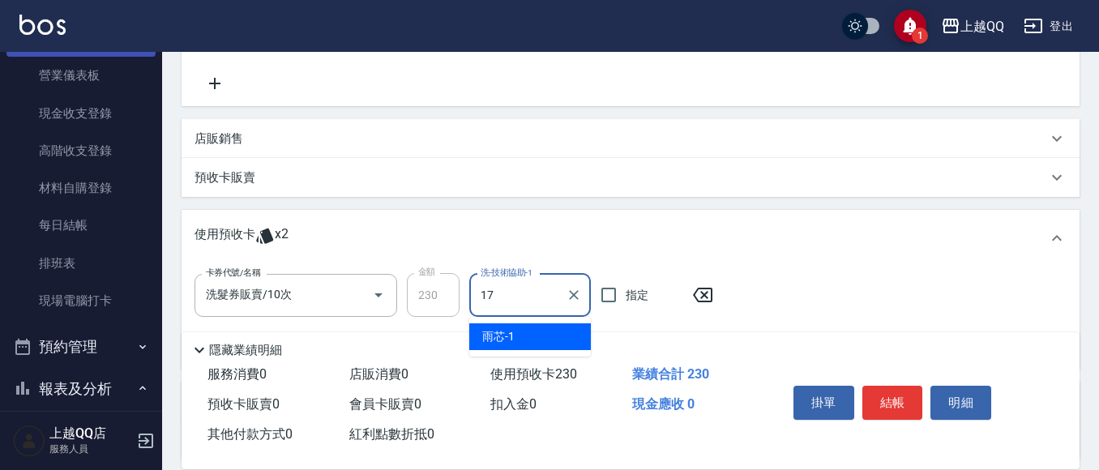
type input "心佑-17"
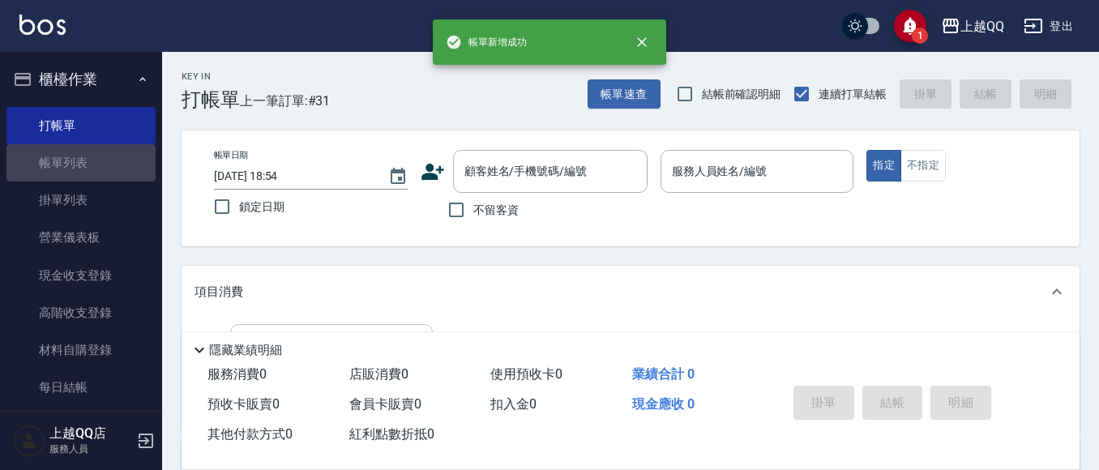
drag, startPoint x: 86, startPoint y: 164, endPoint x: 243, endPoint y: 388, distance: 274.0
click at [83, 163] on link "帳單列表" at bounding box center [80, 162] width 149 height 37
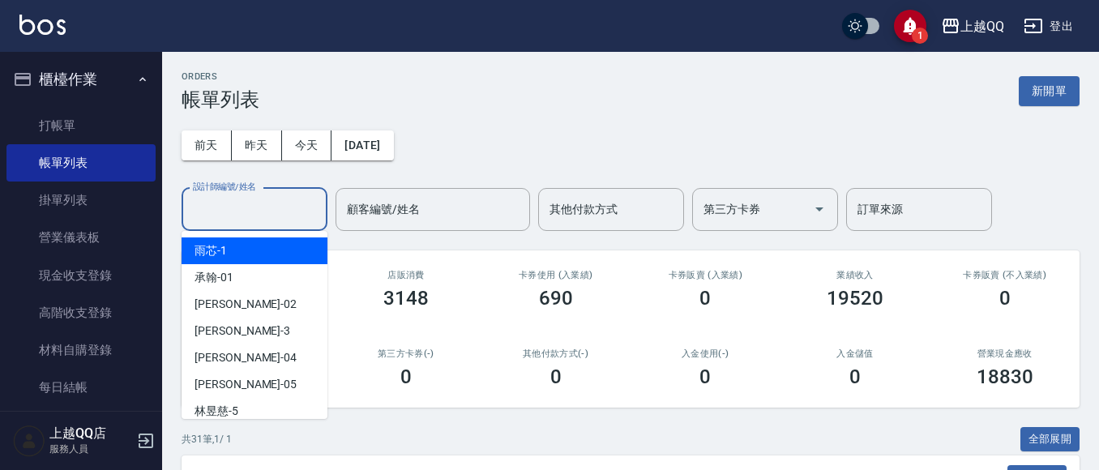
drag, startPoint x: 263, startPoint y: 203, endPoint x: 53, endPoint y: 10, distance: 285.6
click at [244, 190] on div "設計師編號/姓名 設計師編號/姓名" at bounding box center [254, 209] width 146 height 43
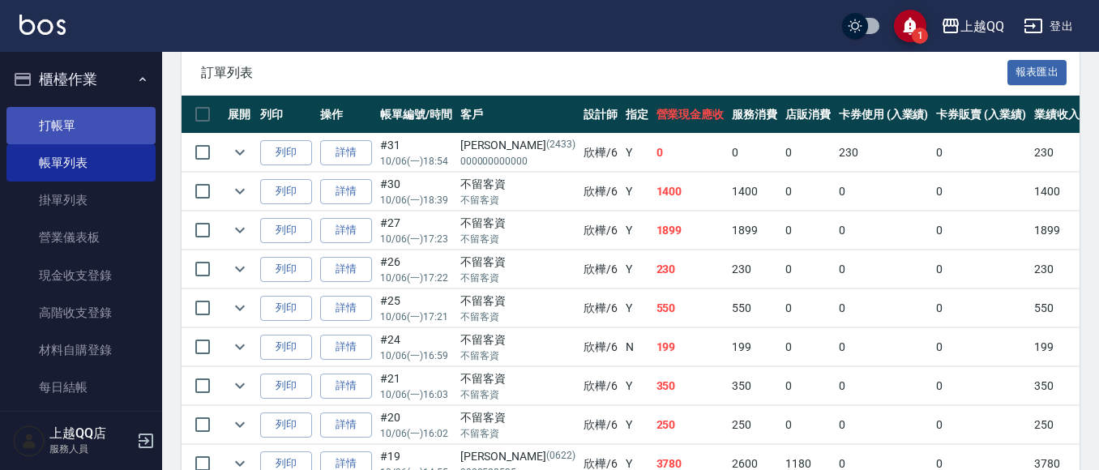
type input "欣樺-6"
click at [66, 120] on link "打帳單" at bounding box center [80, 125] width 149 height 37
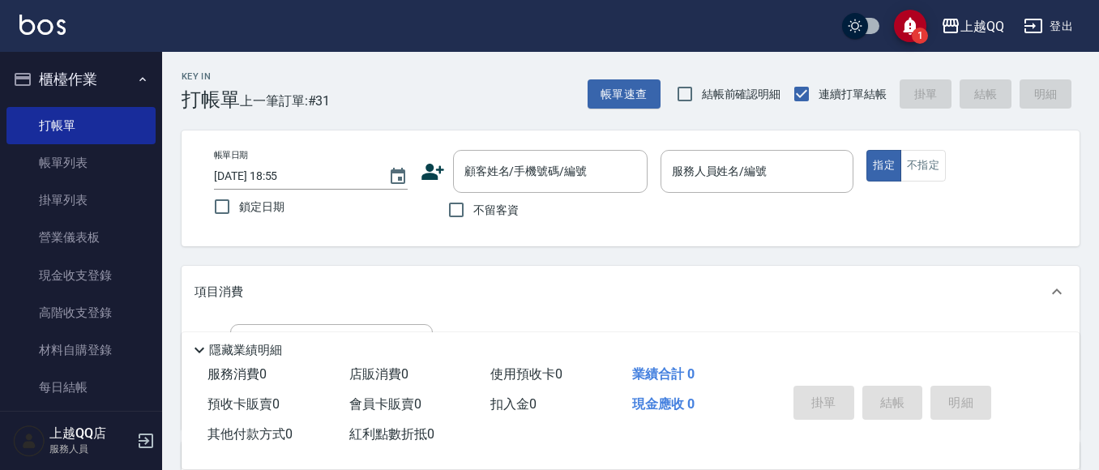
click at [513, 207] on span "不留客資" at bounding box center [495, 210] width 45 height 17
click at [473, 207] on input "不留客資" at bounding box center [456, 210] width 34 height 34
checkbox input "true"
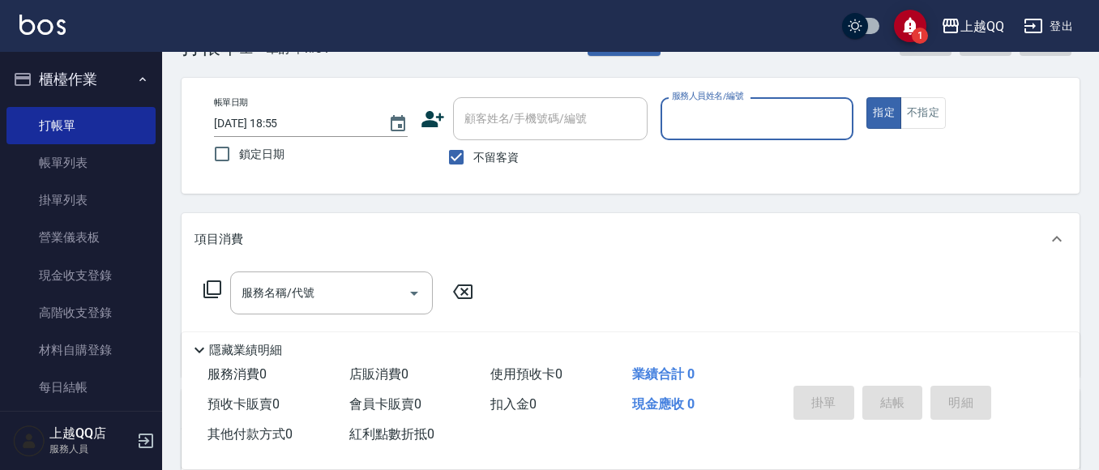
scroll to position [81, 0]
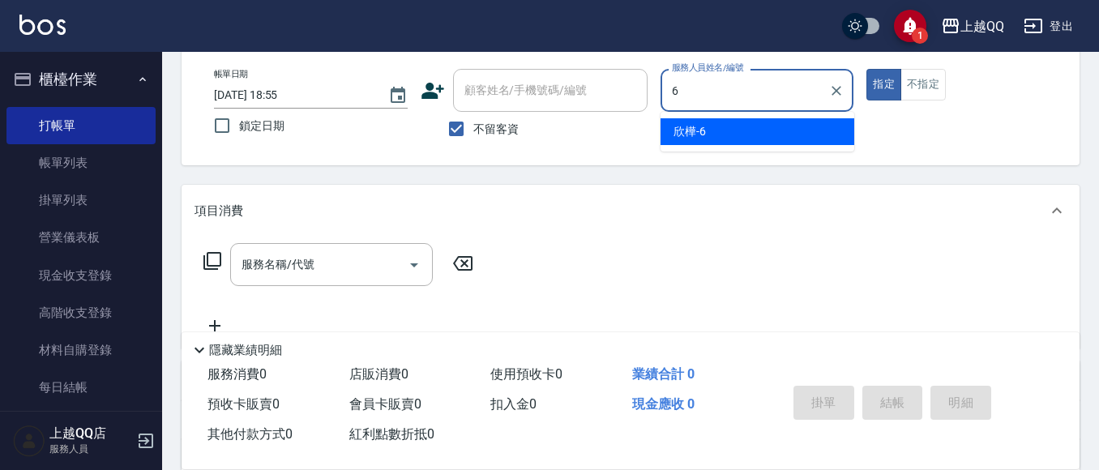
type input "6"
type button "true"
type input "欣樺-6"
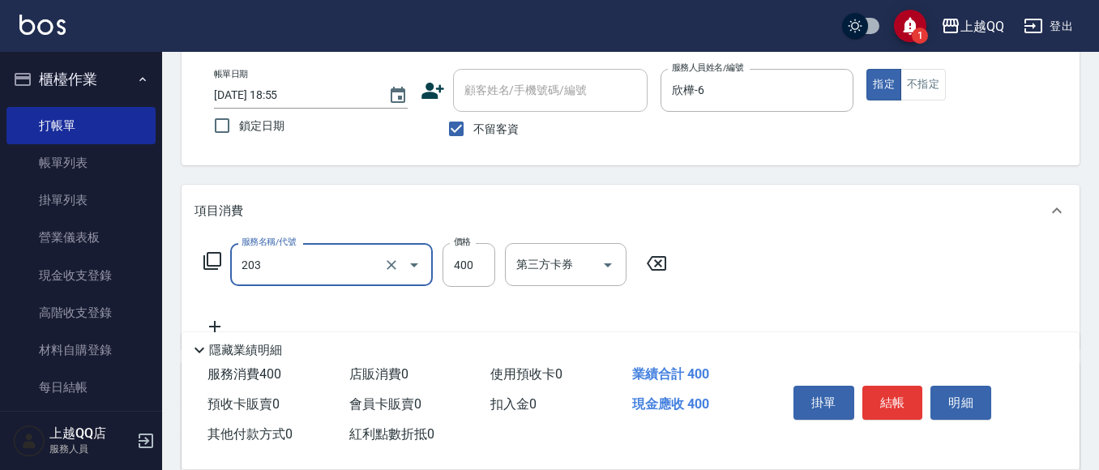
type input "指定單剪(203)"
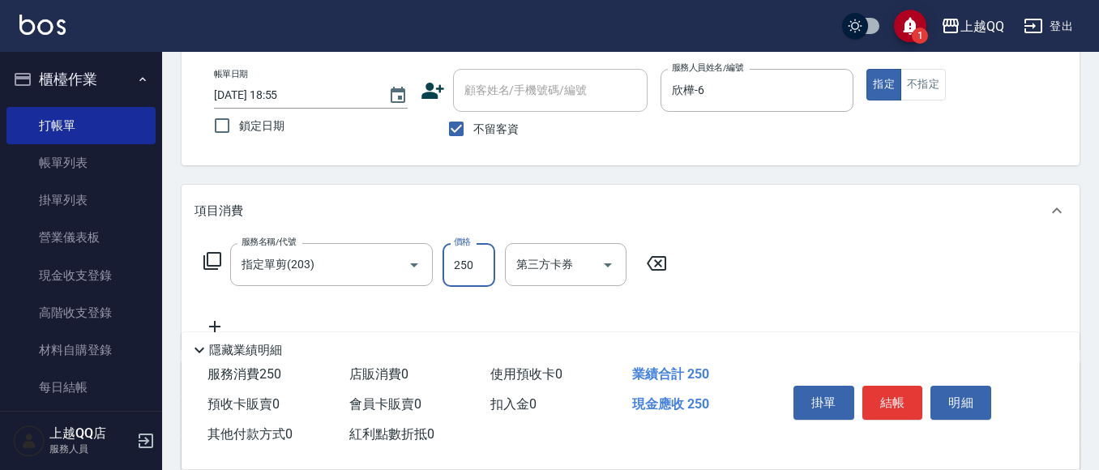
type input "250"
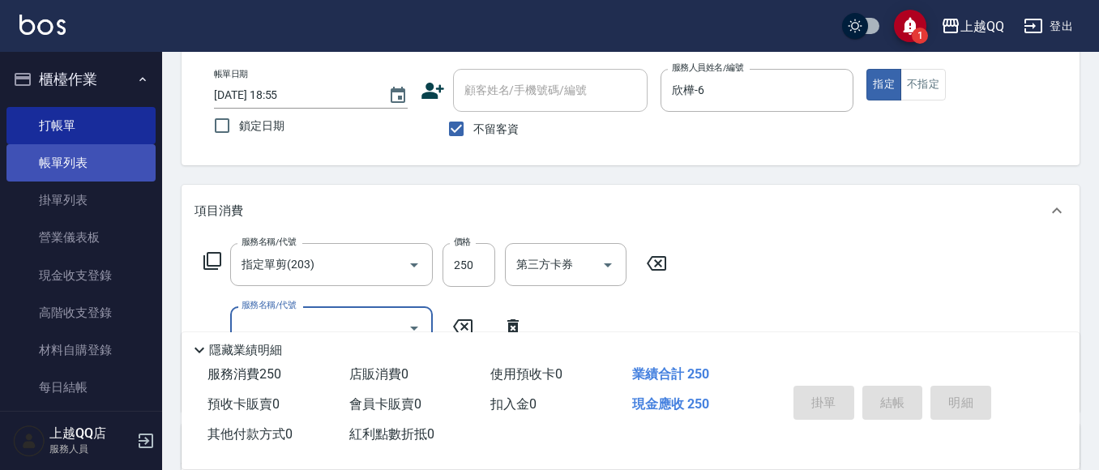
type input "2025/10/06 19:20"
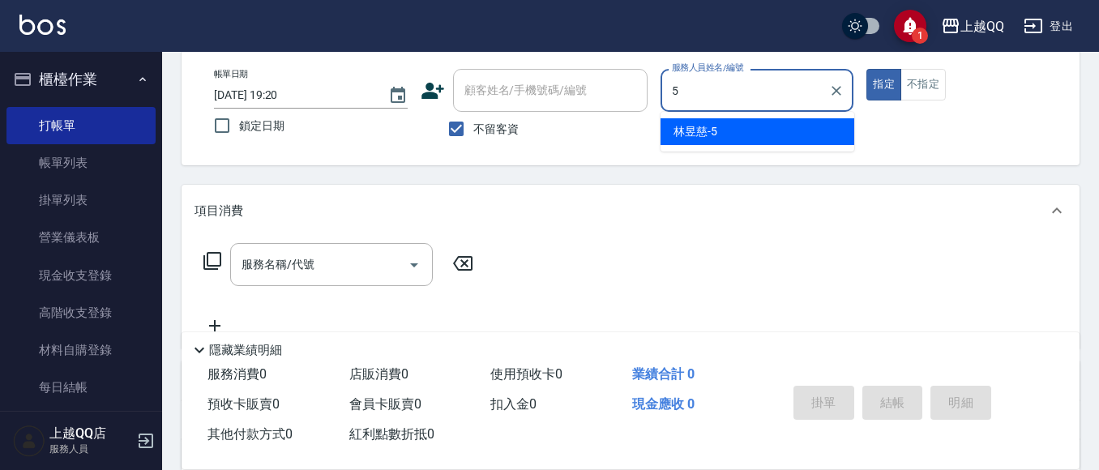
type input "林昱慈-5"
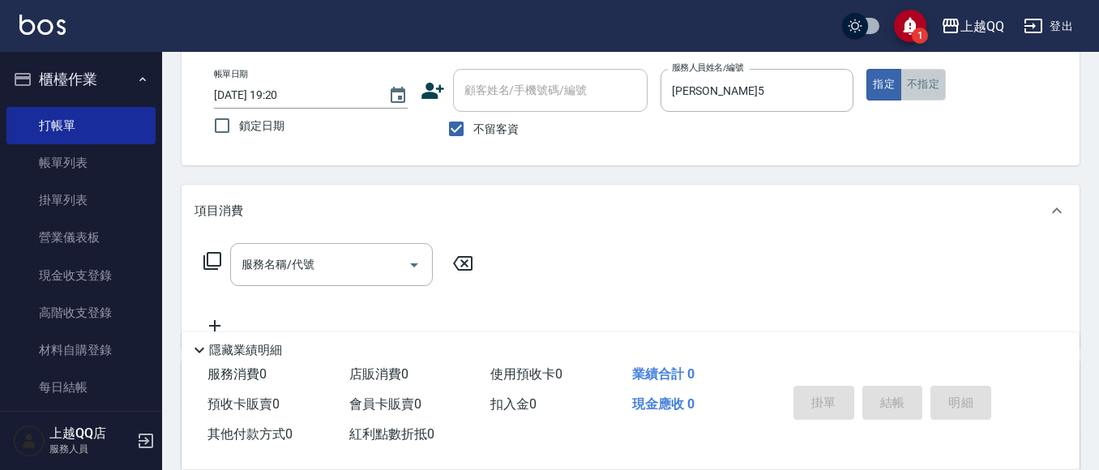
click at [933, 70] on button "不指定" at bounding box center [922, 85] width 45 height 32
click at [248, 280] on div "服務名稱/代號" at bounding box center [331, 264] width 203 height 43
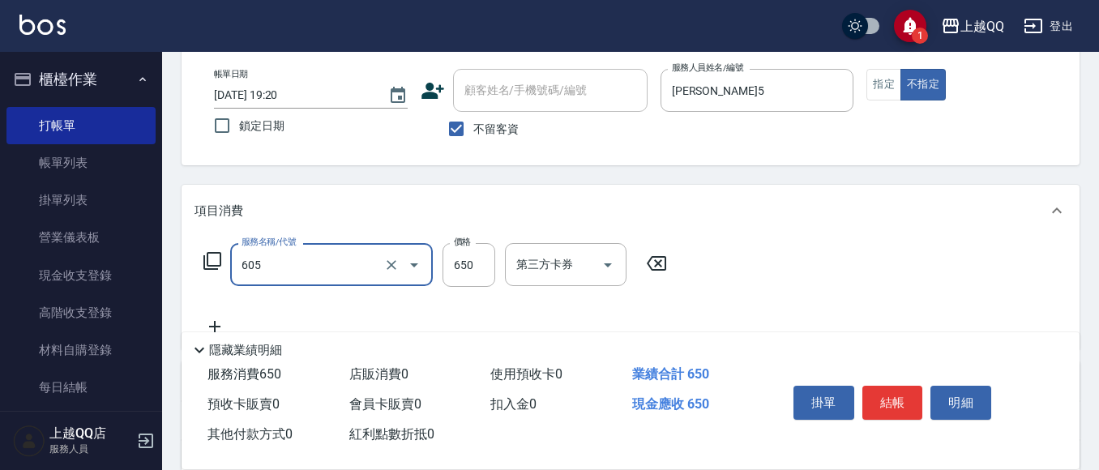
type input "仲夏頭皮冰鎮舒活洗髮(605)"
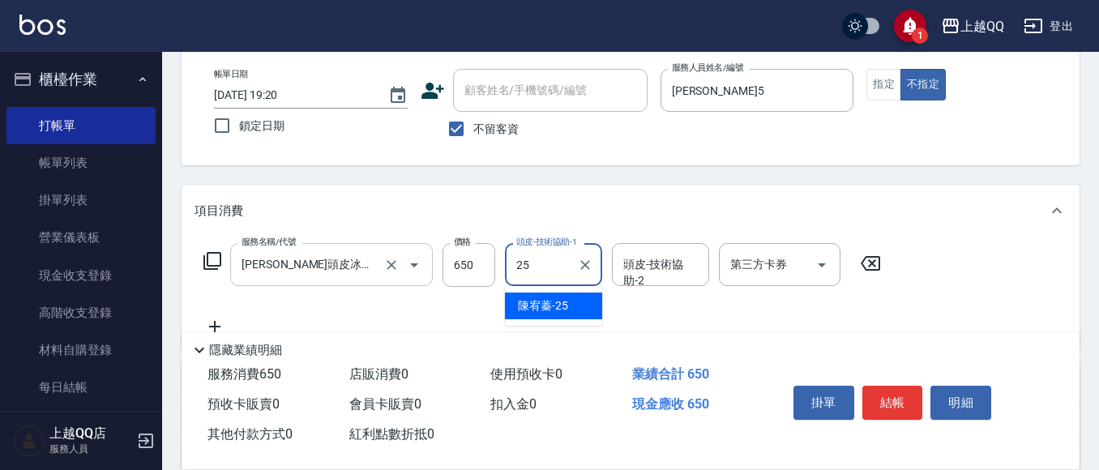
type input "陳宥蓁-25"
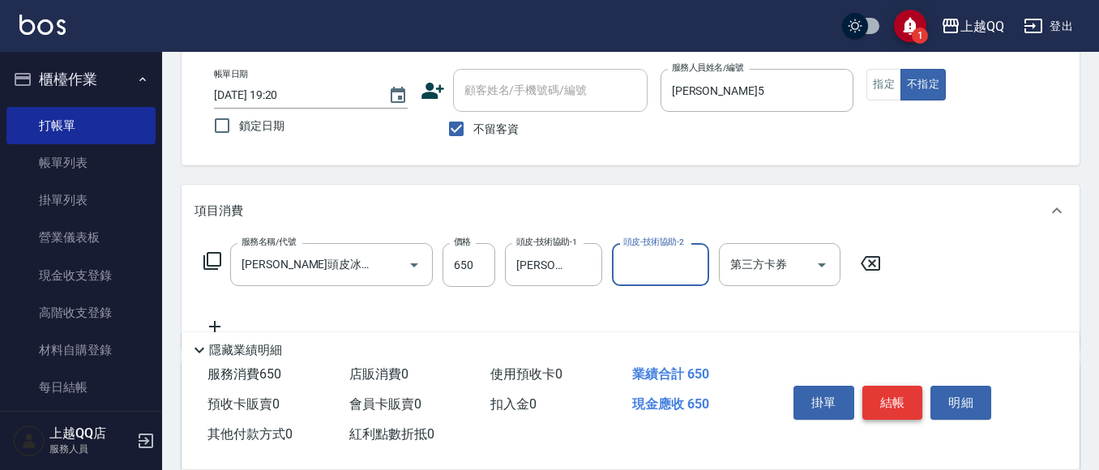
click at [907, 386] on button "結帳" at bounding box center [892, 403] width 61 height 34
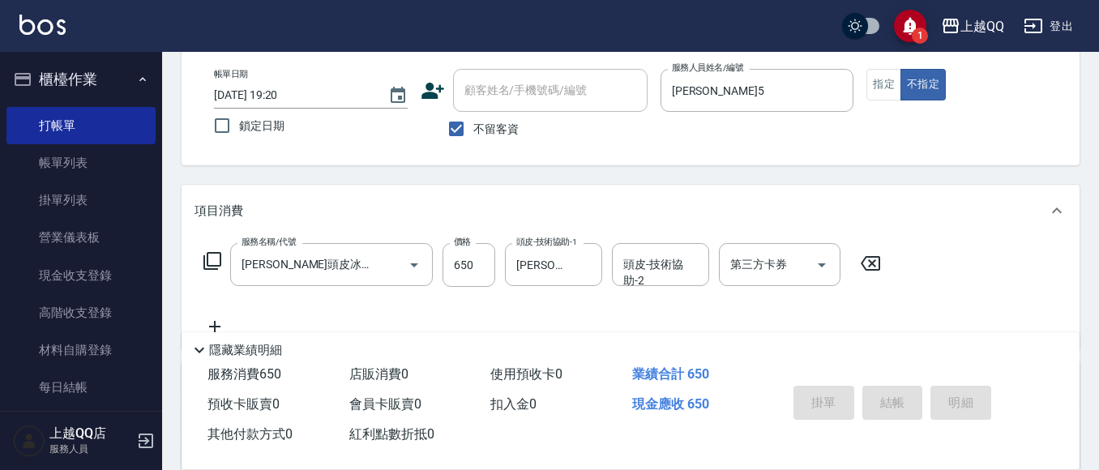
type input "2025/10/06 19:43"
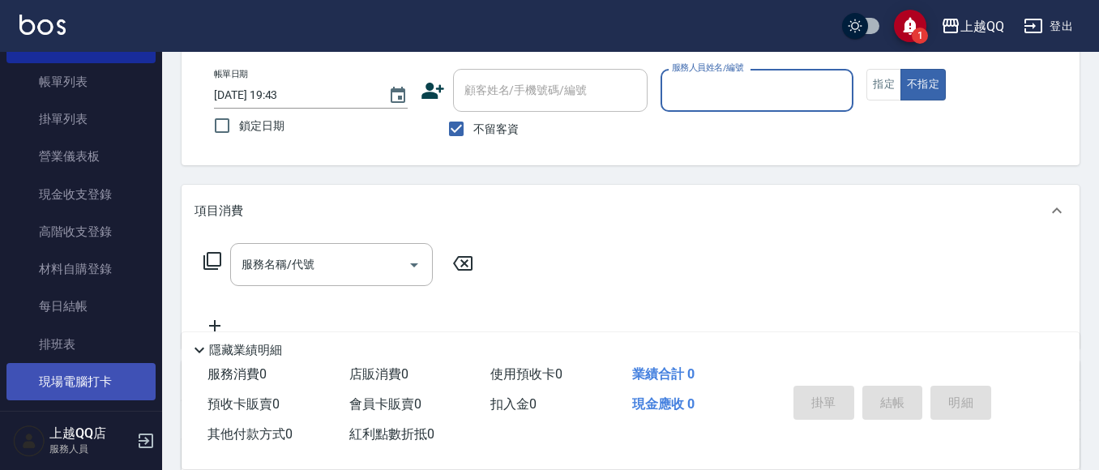
click at [86, 382] on link "現場電腦打卡" at bounding box center [80, 381] width 149 height 37
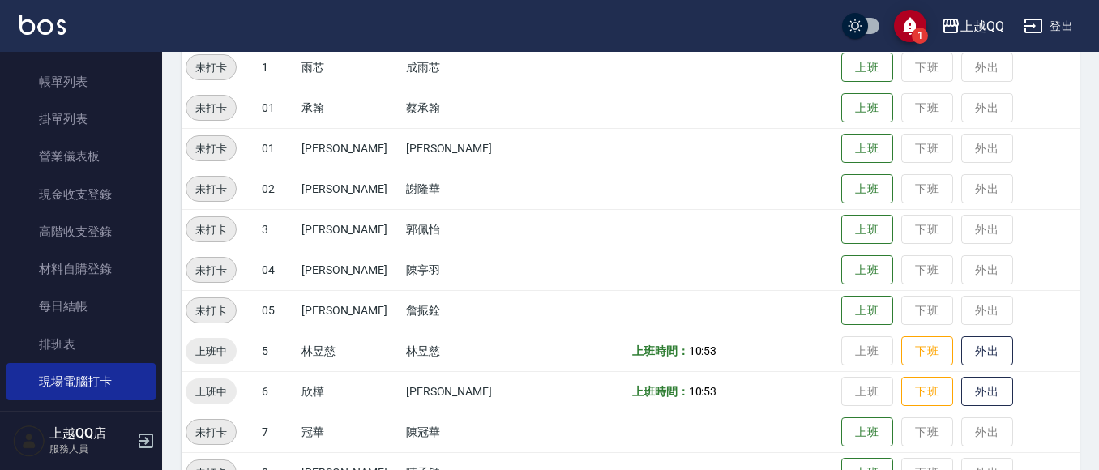
scroll to position [243, 0]
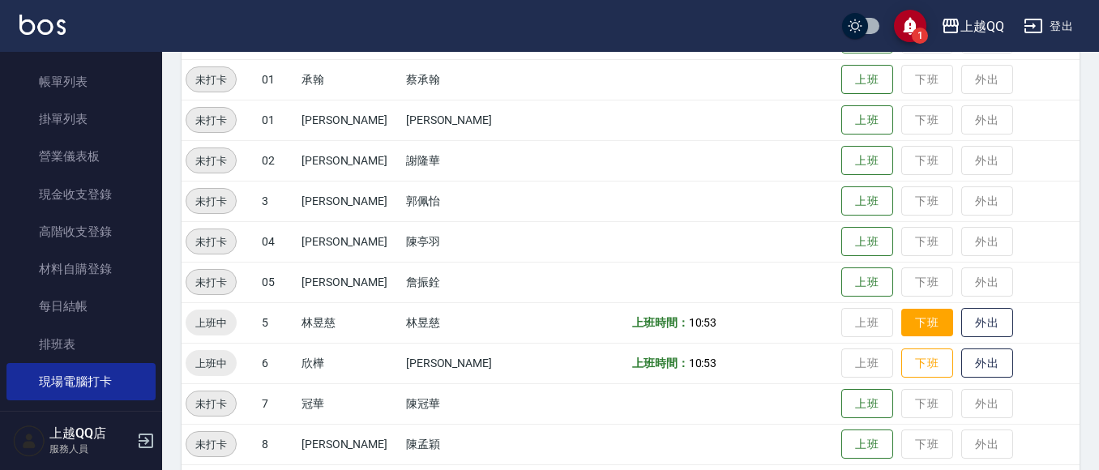
click at [901, 318] on button "下班" at bounding box center [927, 323] width 52 height 28
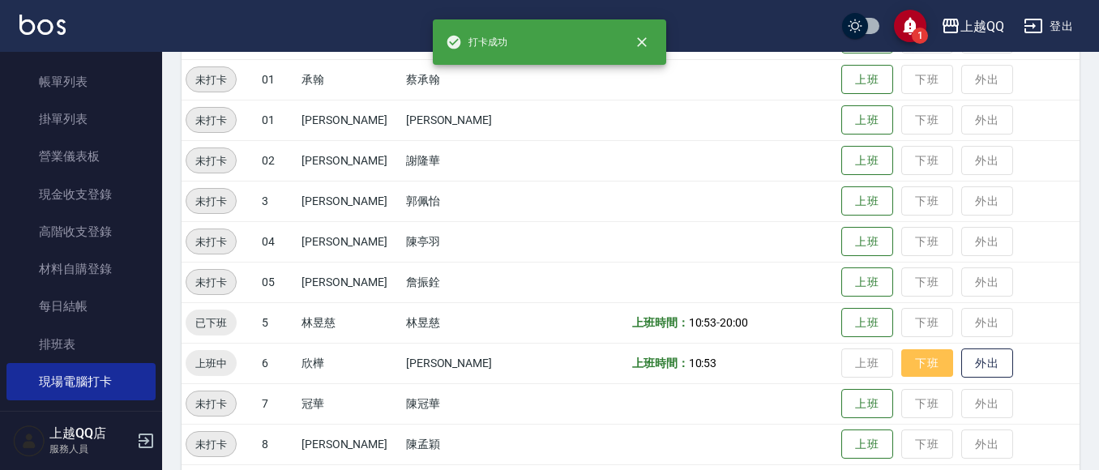
click at [909, 373] on button "下班" at bounding box center [927, 363] width 52 height 28
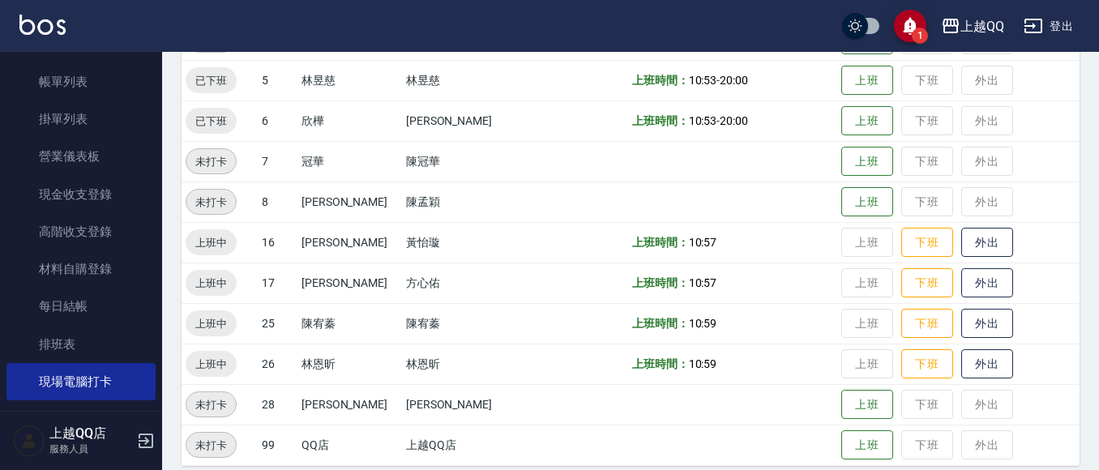
scroll to position [486, 0]
click at [901, 248] on button "下班" at bounding box center [927, 242] width 52 height 28
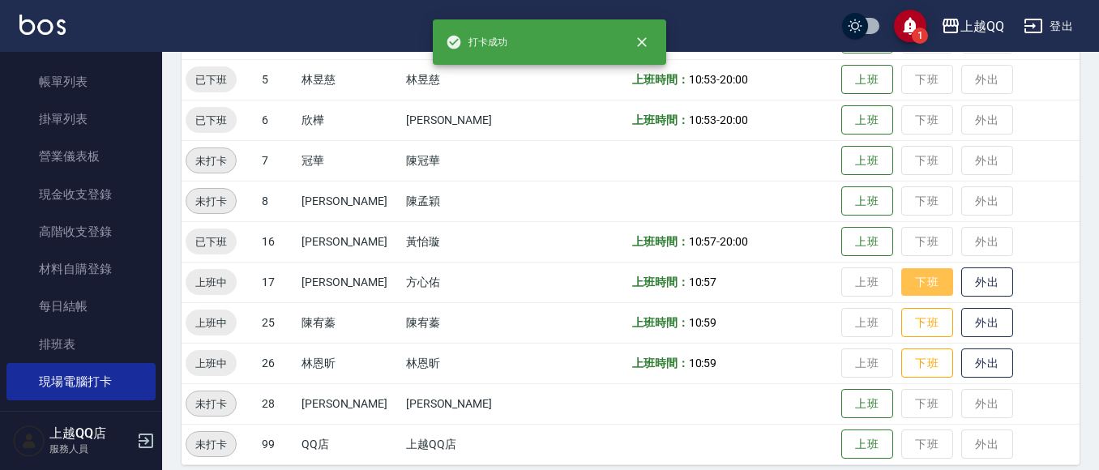
click at [901, 281] on button "下班" at bounding box center [927, 282] width 52 height 28
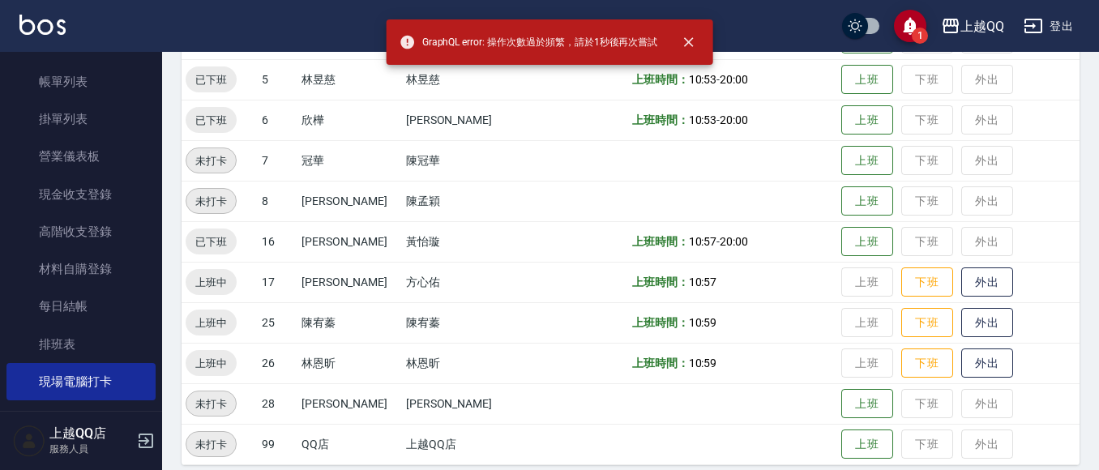
click at [907, 338] on td "上班 下班 外出" at bounding box center [958, 322] width 242 height 41
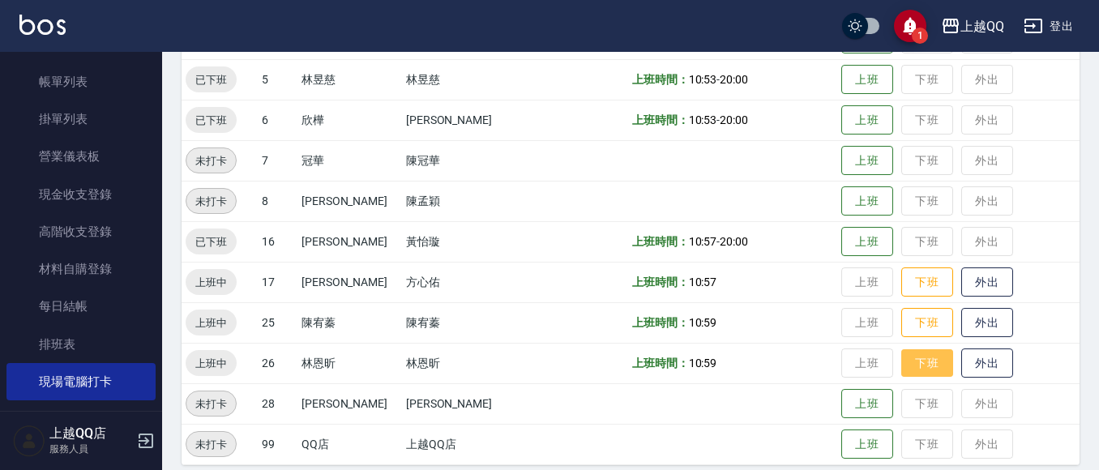
click at [901, 375] on button "下班" at bounding box center [927, 363] width 52 height 28
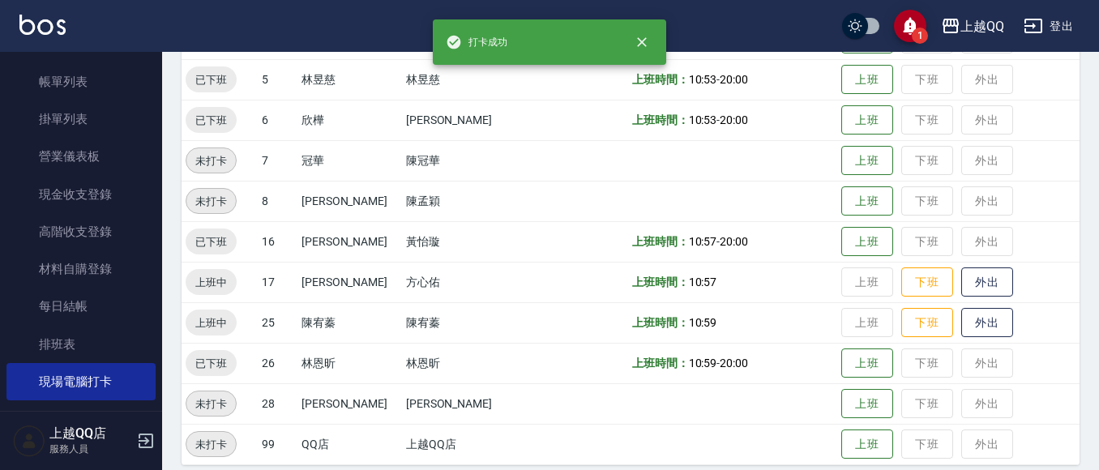
click at [912, 307] on td "上班 下班 外出" at bounding box center [958, 322] width 242 height 41
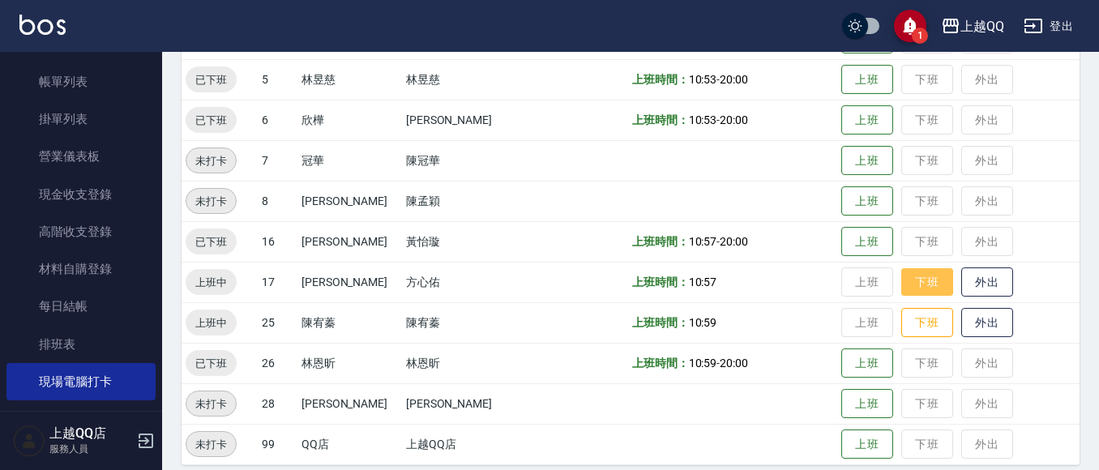
click at [918, 292] on button "下班" at bounding box center [927, 282] width 52 height 28
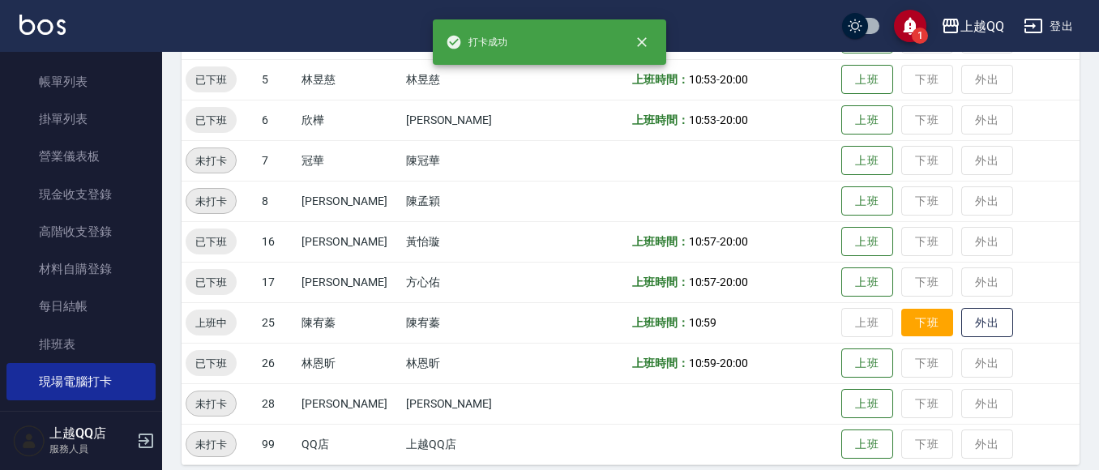
click at [893, 307] on td "上班 下班 外出" at bounding box center [958, 322] width 242 height 41
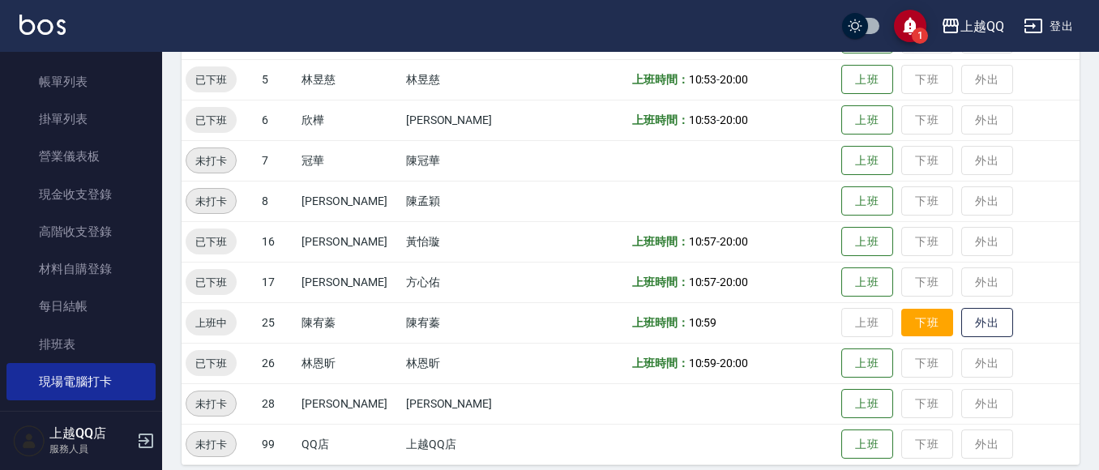
click at [901, 331] on button "下班" at bounding box center [927, 323] width 52 height 28
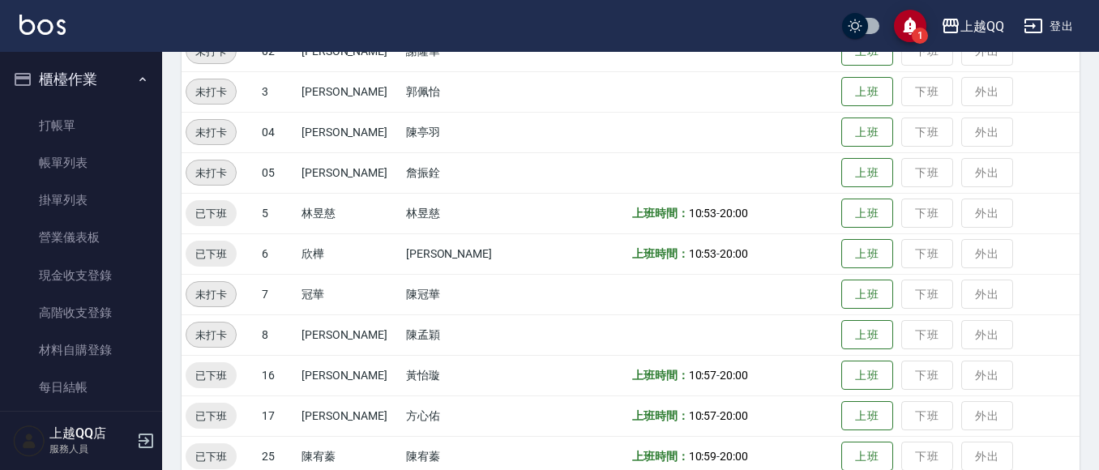
scroll to position [324, 0]
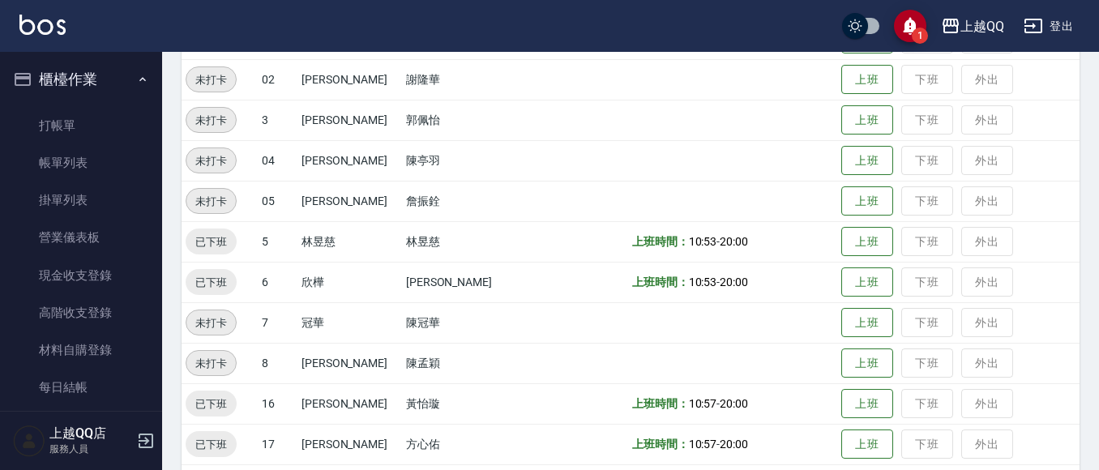
click at [0, 101] on nav "櫃檯作業 打帳單 帳單列表 掛單列表 營業儀表板 現金收支登錄 高階收支登錄 材料自購登錄 每日結帳 排班表 現場電腦打卡 預約管理 預約管理 單日預約紀錄 …" at bounding box center [81, 231] width 162 height 359
click at [73, 109] on link "打帳單" at bounding box center [80, 125] width 149 height 37
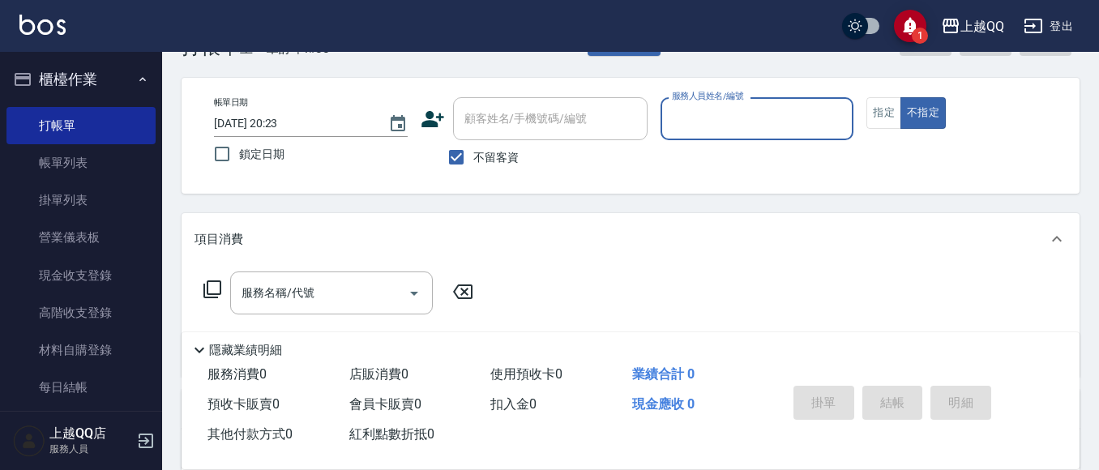
scroll to position [81, 0]
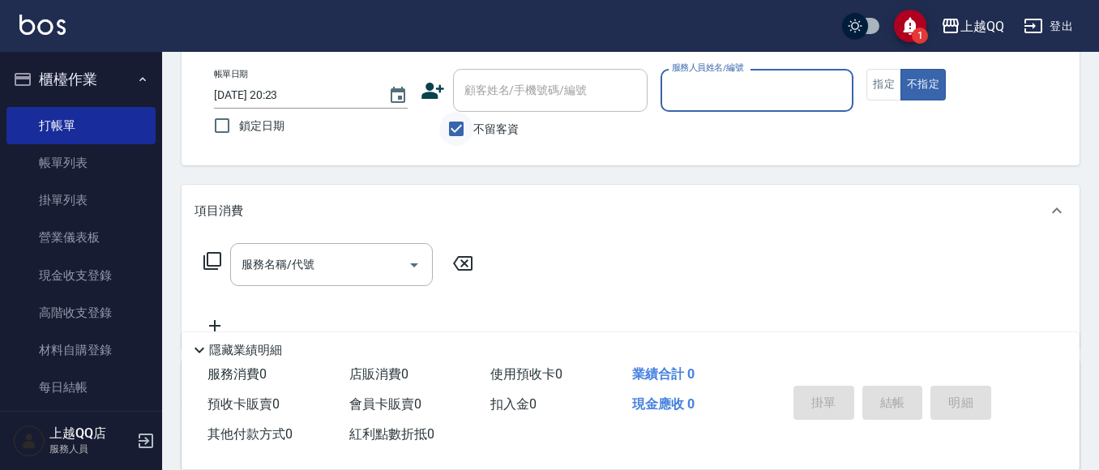
click at [472, 125] on input "不留客資" at bounding box center [456, 129] width 34 height 34
checkbox input "false"
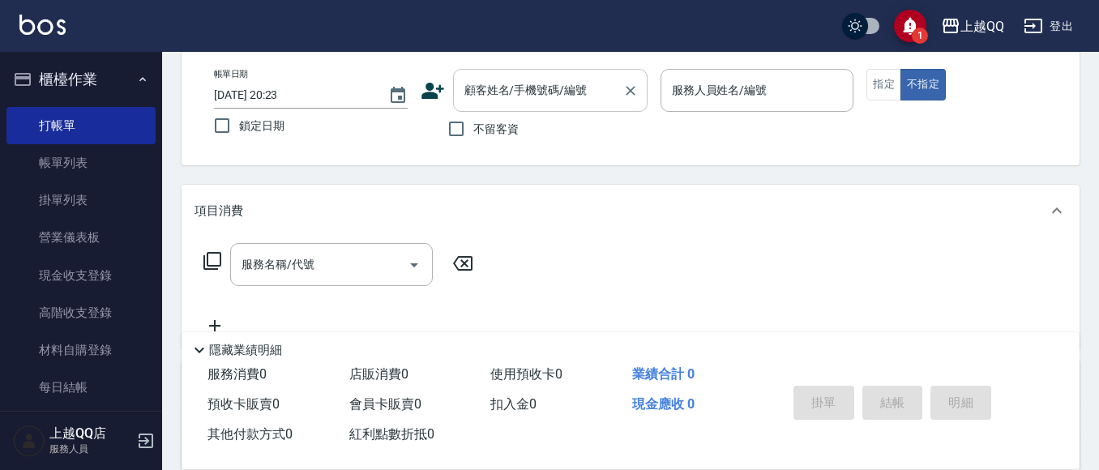
click at [506, 75] on div "顧客姓名/手機號碼/編號" at bounding box center [550, 90] width 194 height 43
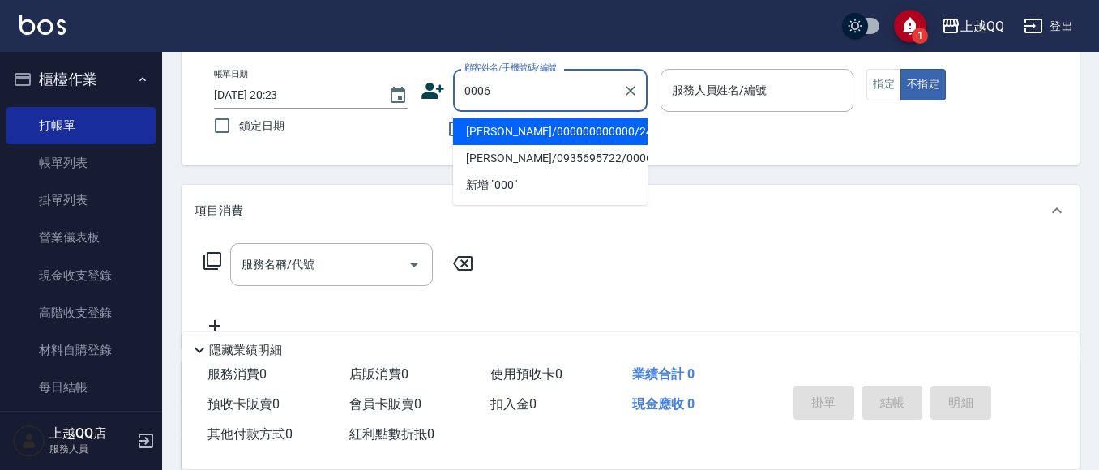
type input "趙惠娟/0935695722/0006"
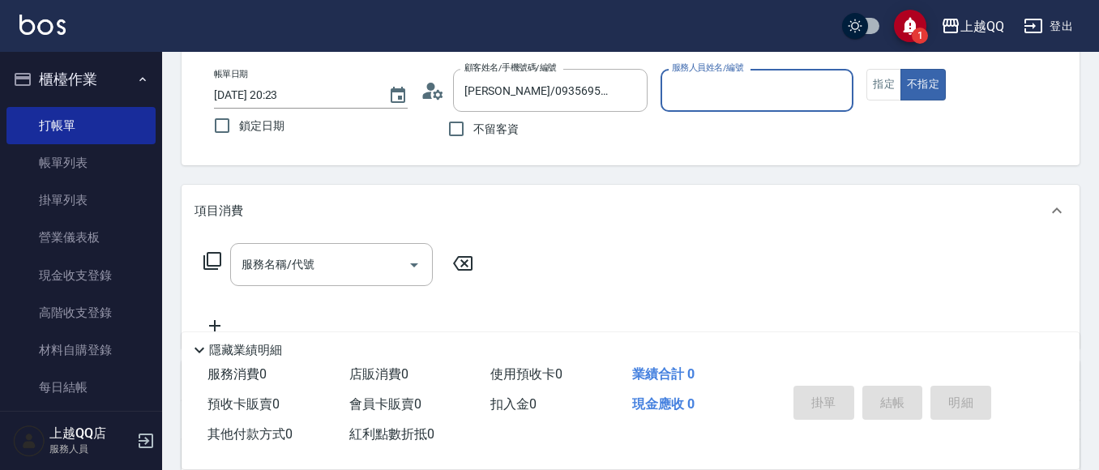
click at [900, 69] on button "不指定" at bounding box center [922, 85] width 45 height 32
type button "false"
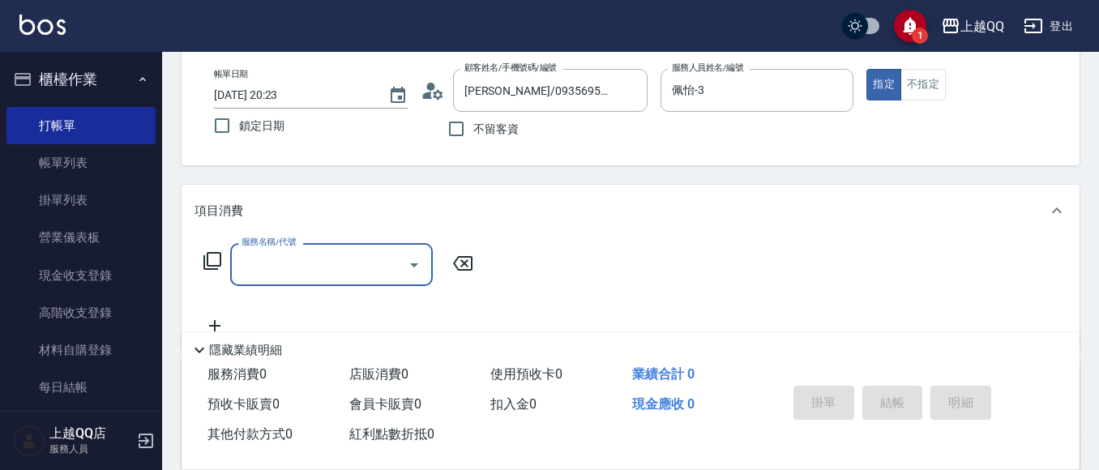
drag, startPoint x: 751, startPoint y: 74, endPoint x: 549, endPoint y: 117, distance: 206.4
click at [563, 125] on div "帳單日期 2025/10/06 20:23 鎖定日期 顧客姓名/手機號碼/編號 趙惠娟/0935695722/0006 顧客姓名/手機號碼/編號 不留客資 服…" at bounding box center [630, 107] width 859 height 77
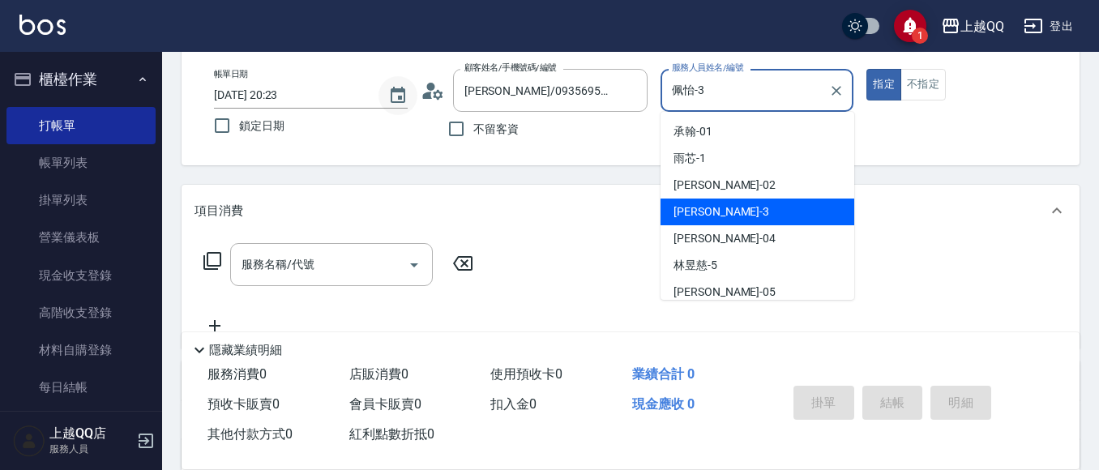
drag, startPoint x: 738, startPoint y: 87, endPoint x: 481, endPoint y: 2, distance: 270.3
click at [395, 113] on div "帳單日期 2025/10/06 20:23 鎖定日期 顧客姓名/手機號碼/編號 趙惠娟/0935695722/0006 顧客姓名/手機號碼/編號 不留客資 服…" at bounding box center [630, 107] width 859 height 77
type input "欣樺-6"
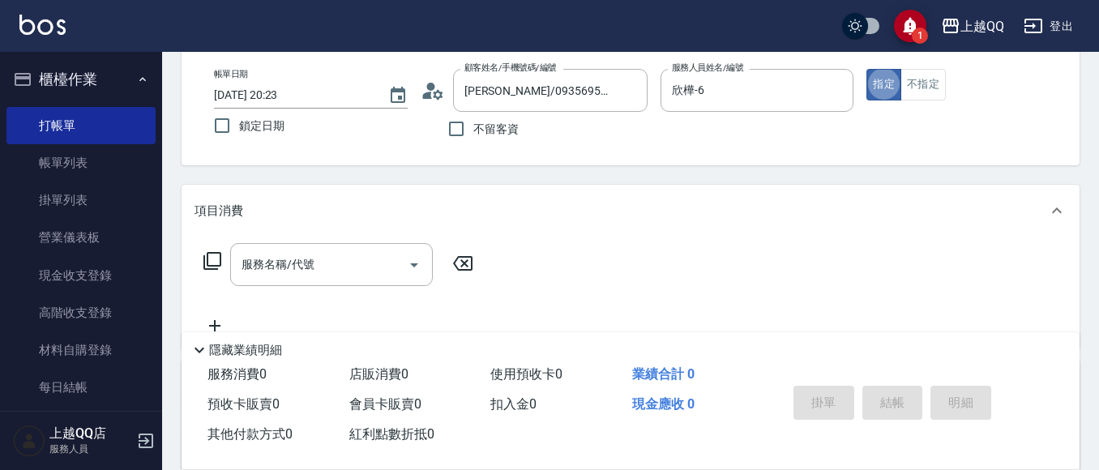
type button "true"
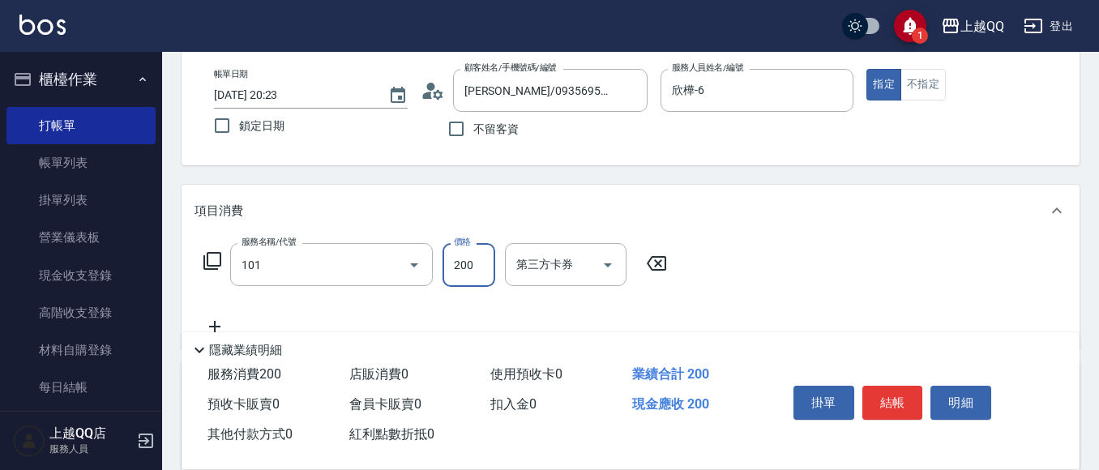
type input "洗髮(101)"
type input "230"
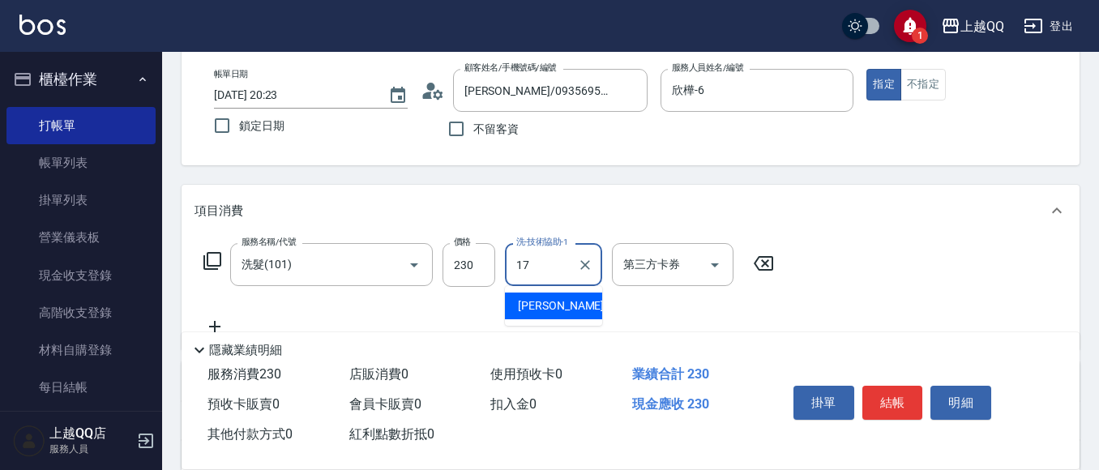
type input "心佑-17"
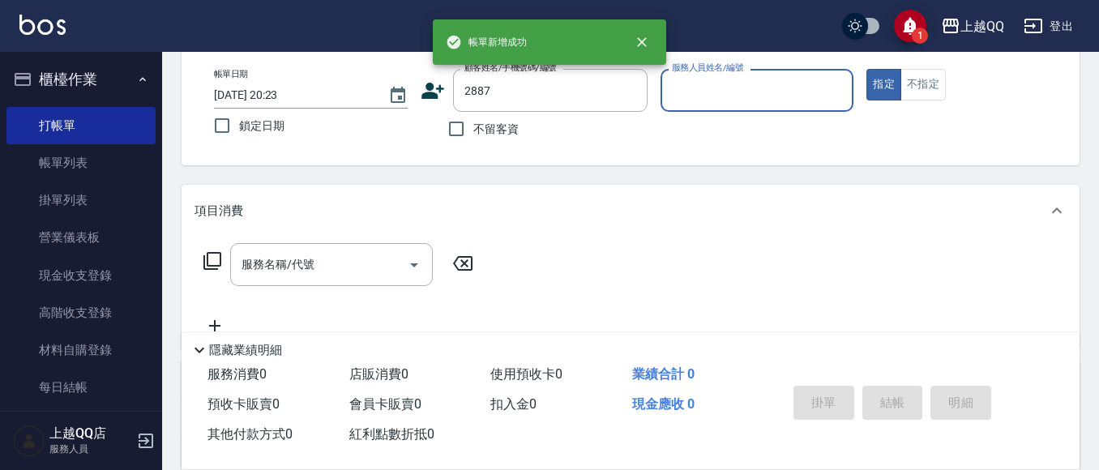
click at [866, 69] on button "指定" at bounding box center [883, 85] width 35 height 32
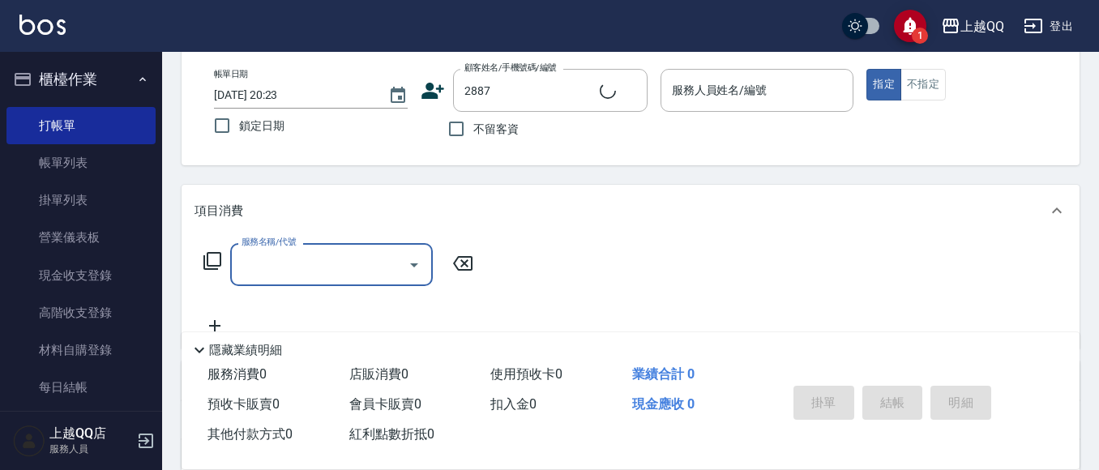
type input "邱鈺絜/0970777107/2887"
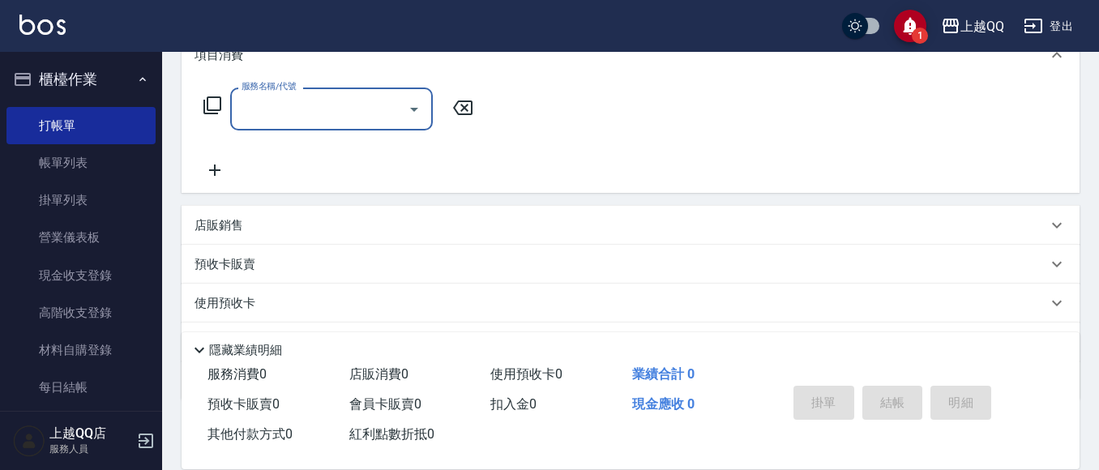
type input "欣樺-6"
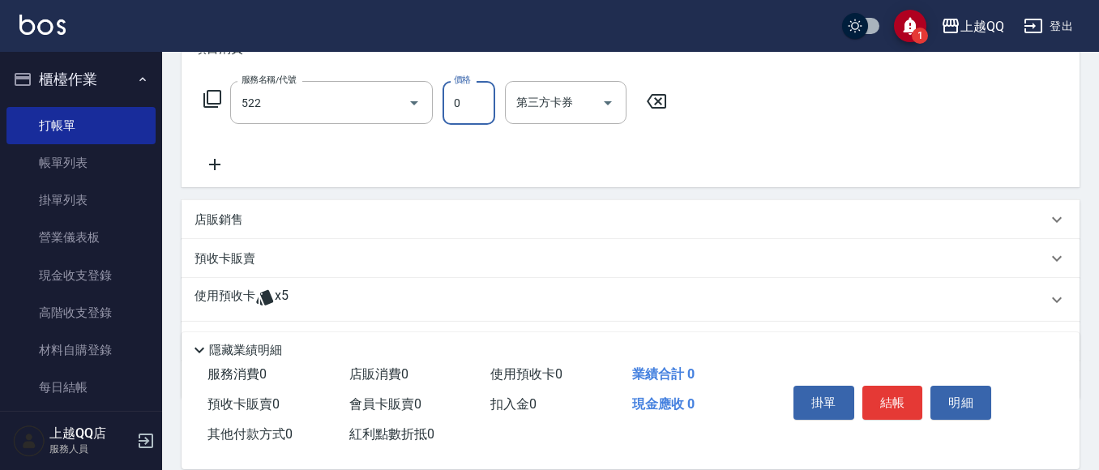
type input "免費護髮(522)"
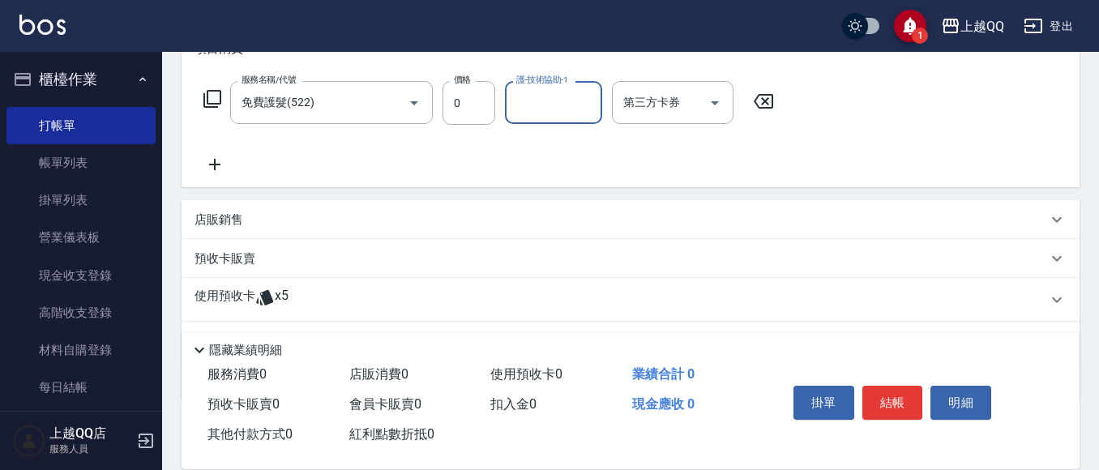
type input "1"
type input "林恩昕-26"
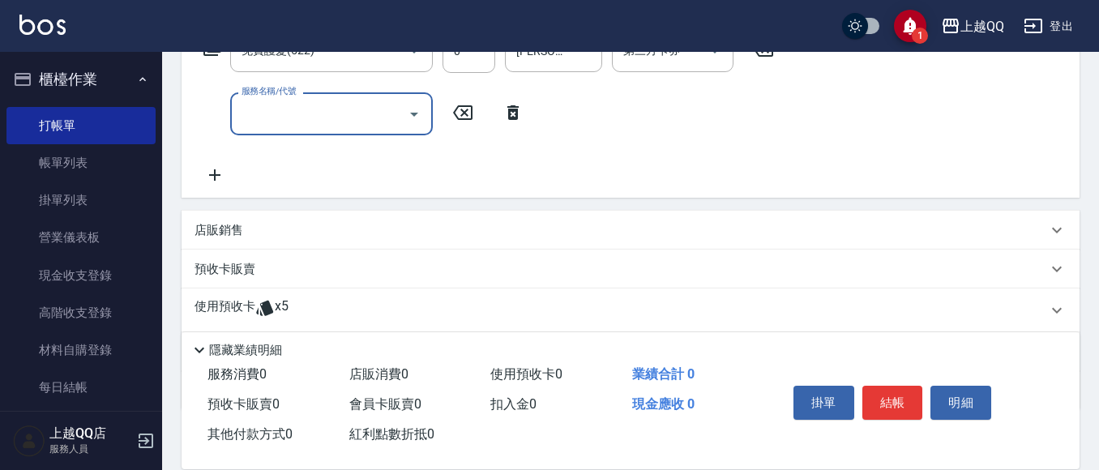
scroll to position [324, 0]
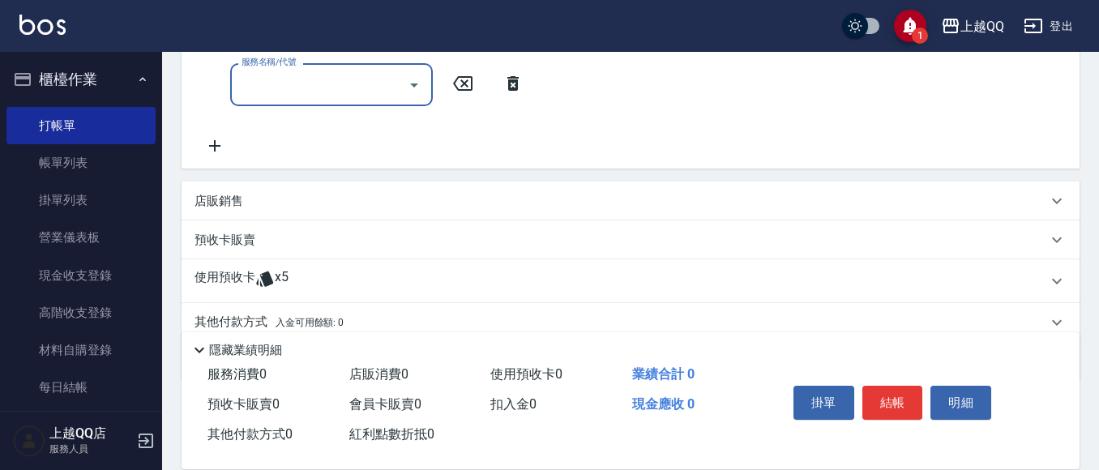
click at [275, 275] on span "x5" at bounding box center [282, 281] width 14 height 24
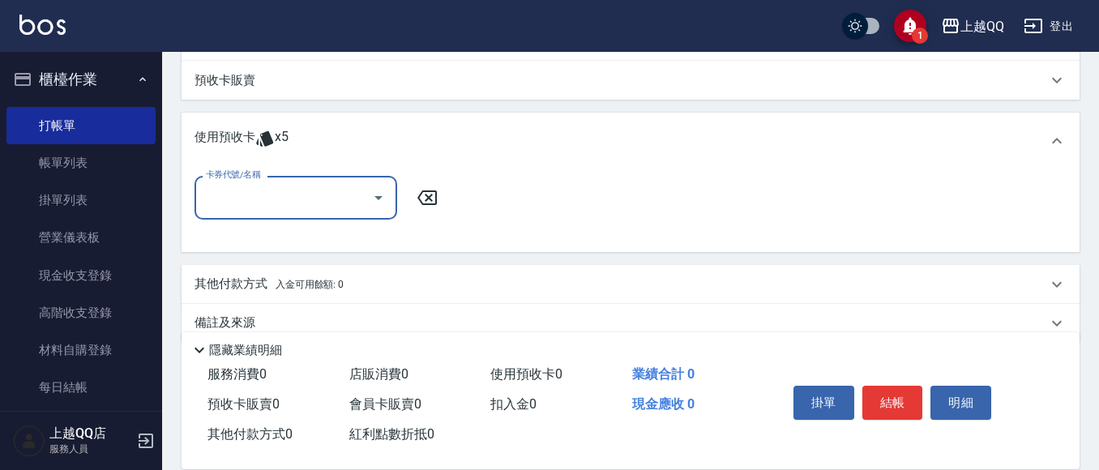
scroll to position [486, 0]
click at [326, 203] on input "卡券代號/名稱" at bounding box center [284, 195] width 164 height 28
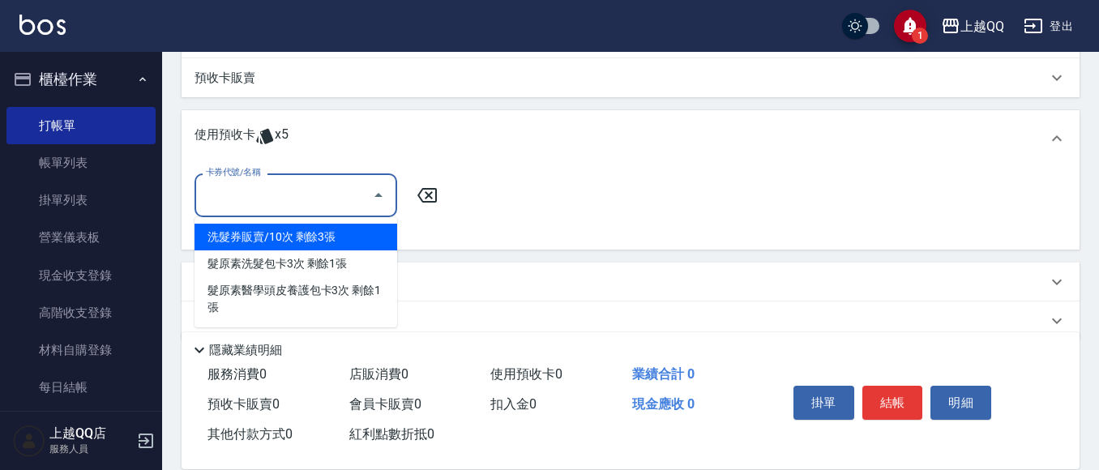
click at [344, 241] on div "洗髮券販賣/10次 剩餘3張" at bounding box center [295, 237] width 203 height 27
type input "洗髮券販賣/10次"
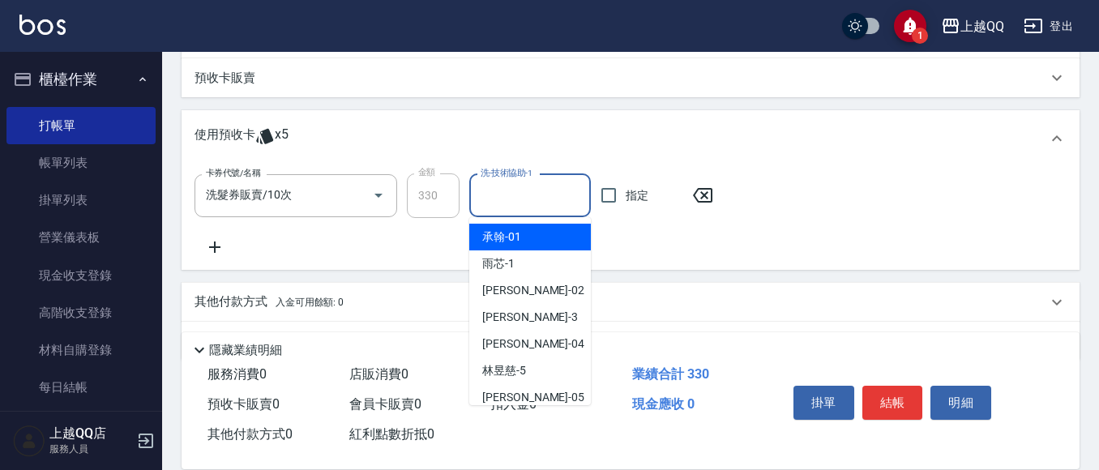
click at [532, 186] on input "洗-技術協助-1" at bounding box center [529, 195] width 107 height 28
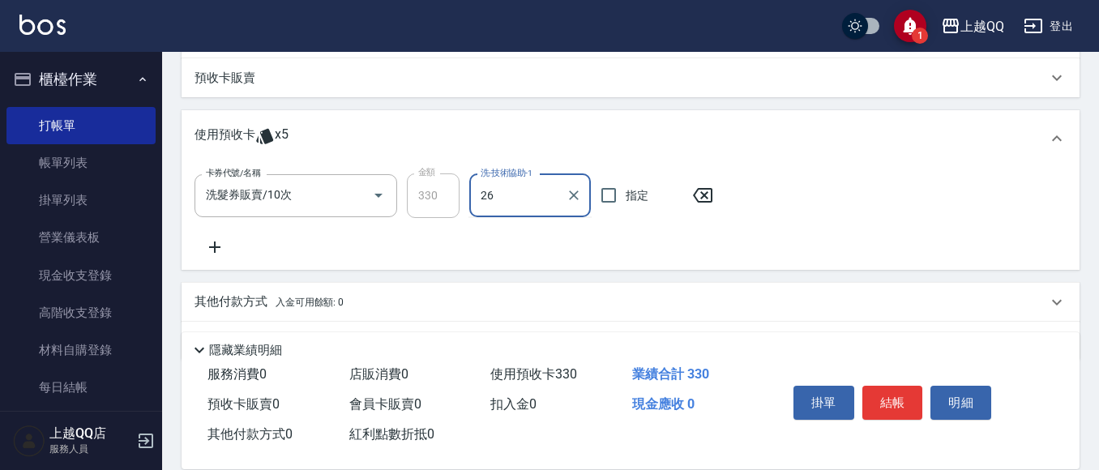
type input "林恩昕-26"
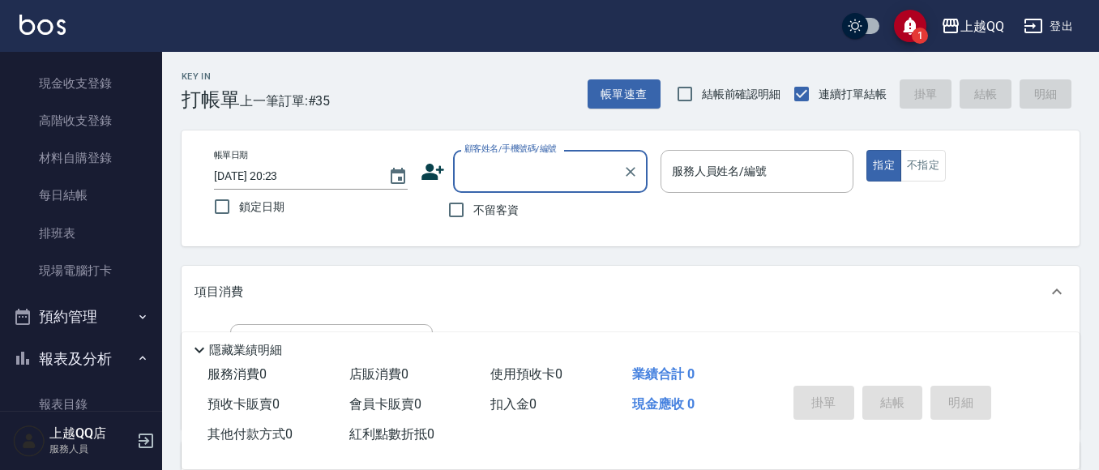
scroll to position [162, 0]
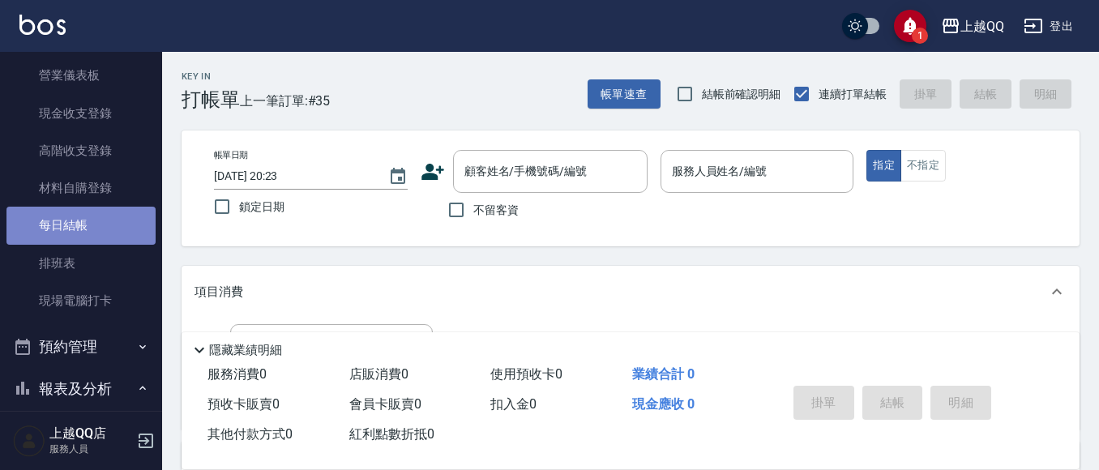
click at [89, 237] on link "每日結帳" at bounding box center [80, 225] width 149 height 37
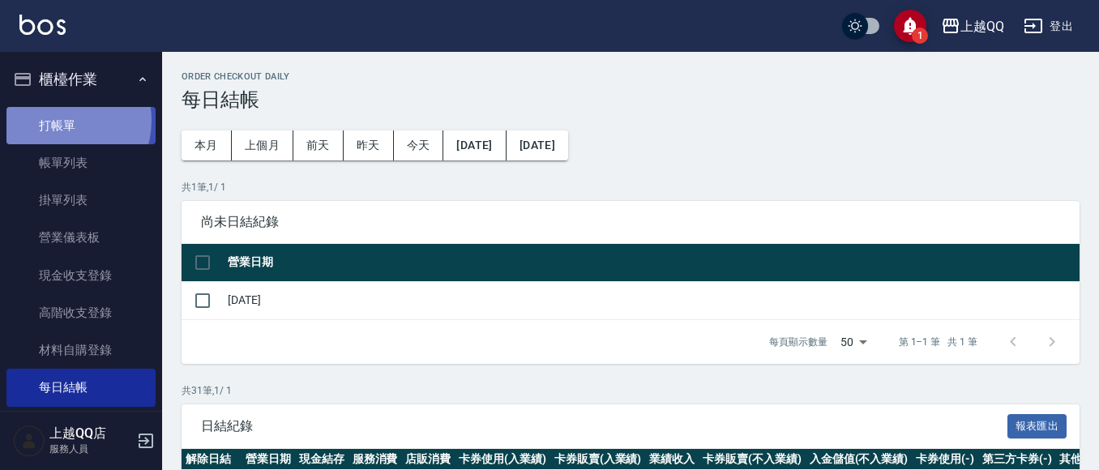
click at [62, 120] on link "打帳單" at bounding box center [80, 125] width 149 height 37
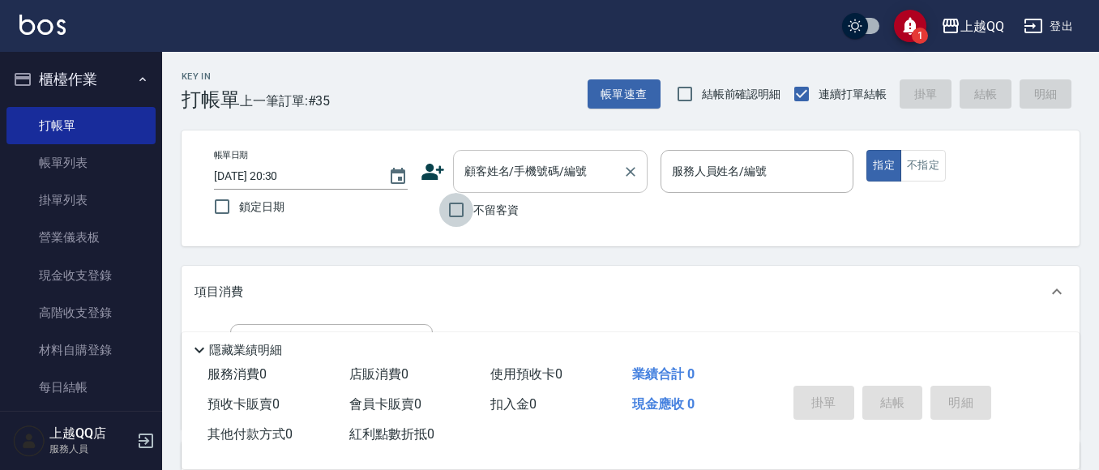
drag, startPoint x: 469, startPoint y: 201, endPoint x: 548, endPoint y: 164, distance: 86.6
click at [472, 203] on input "不留客資" at bounding box center [456, 210] width 34 height 34
checkbox input "true"
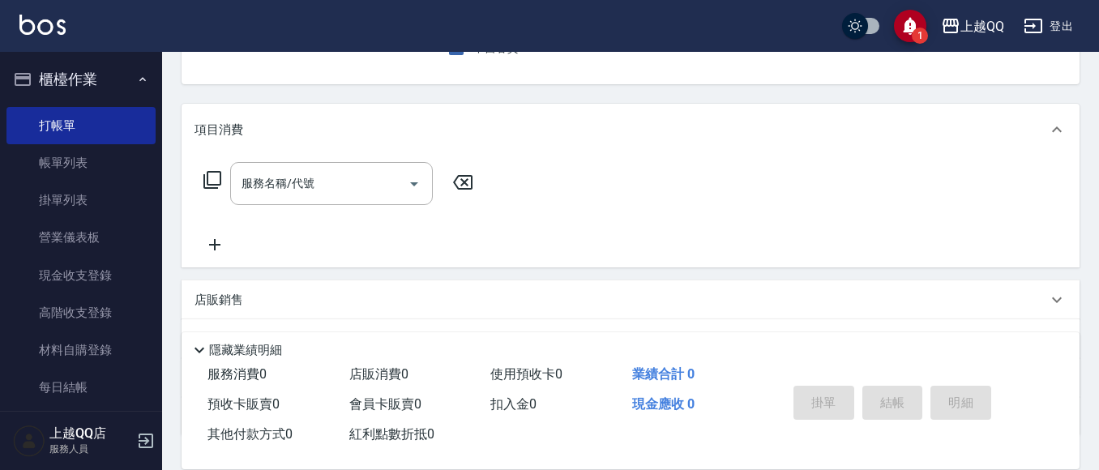
scroll to position [81, 0]
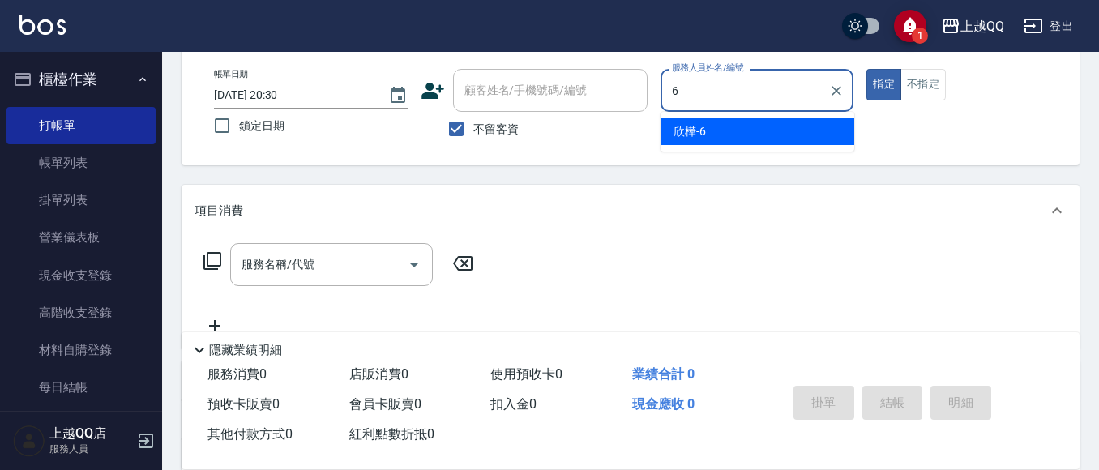
type input "欣樺-6"
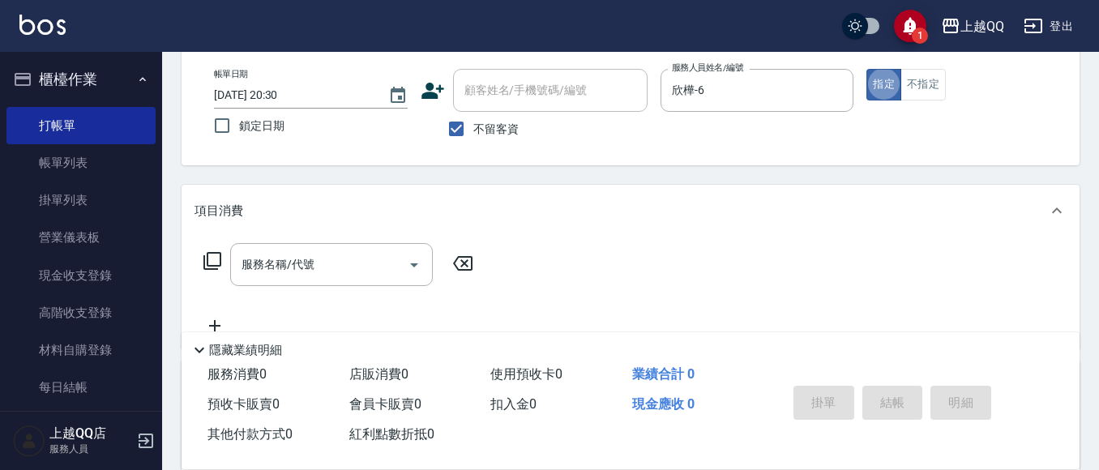
type button "true"
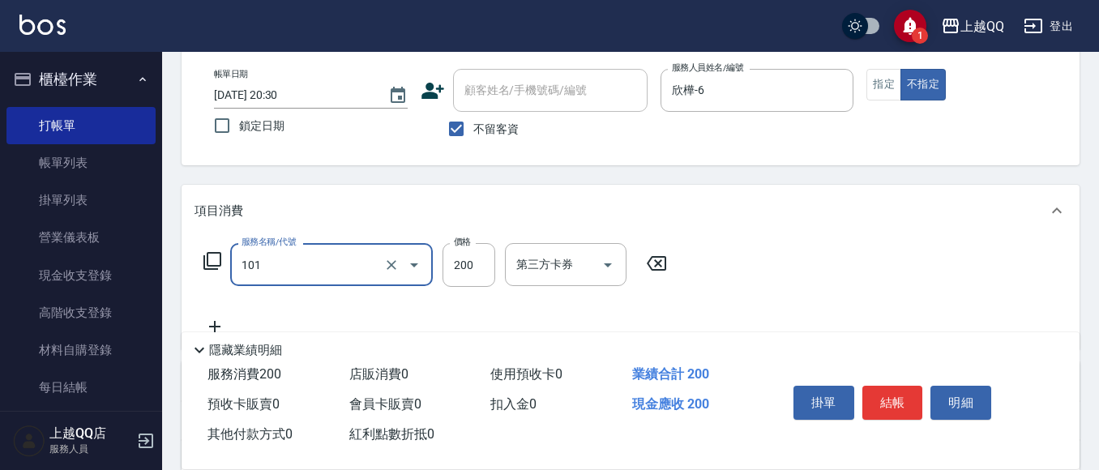
type input "101"
type input "2"
type input "洗髮(101)"
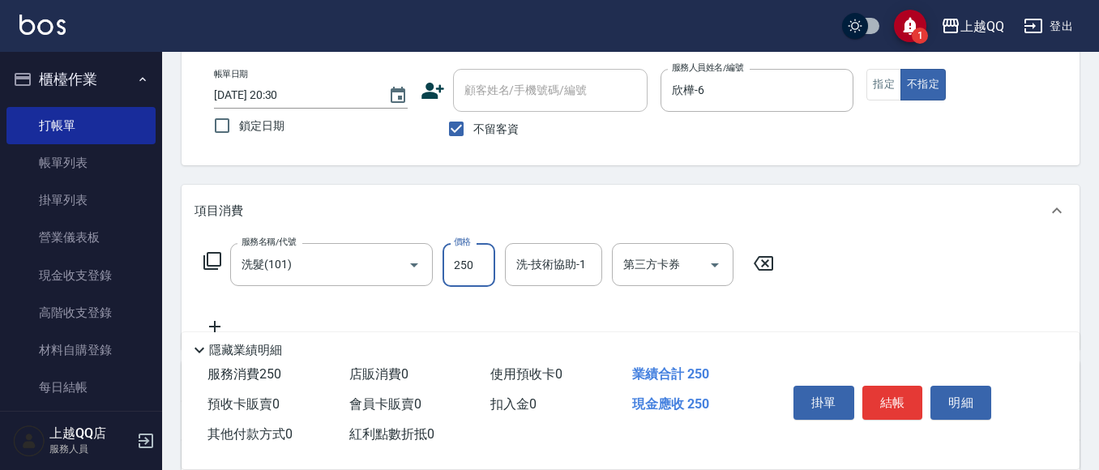
type input "250"
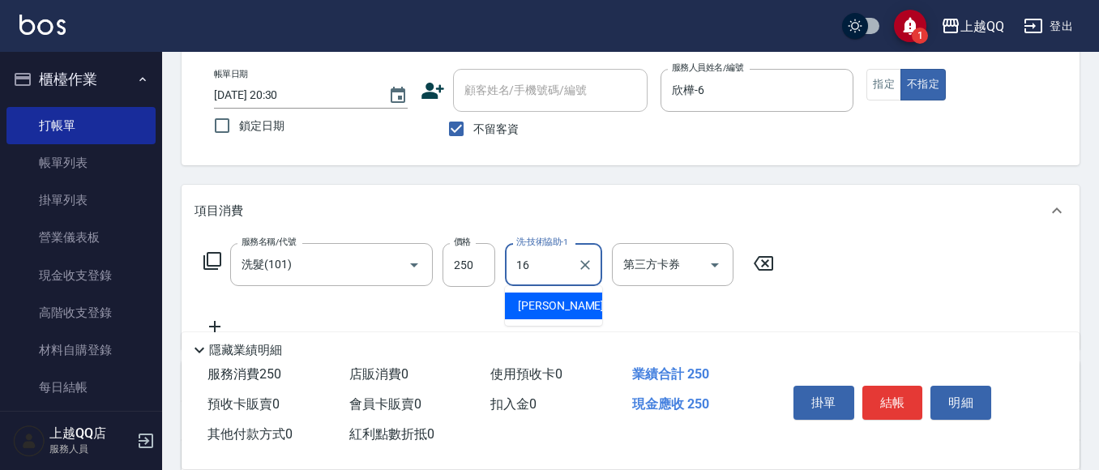
type input "怡璇-16"
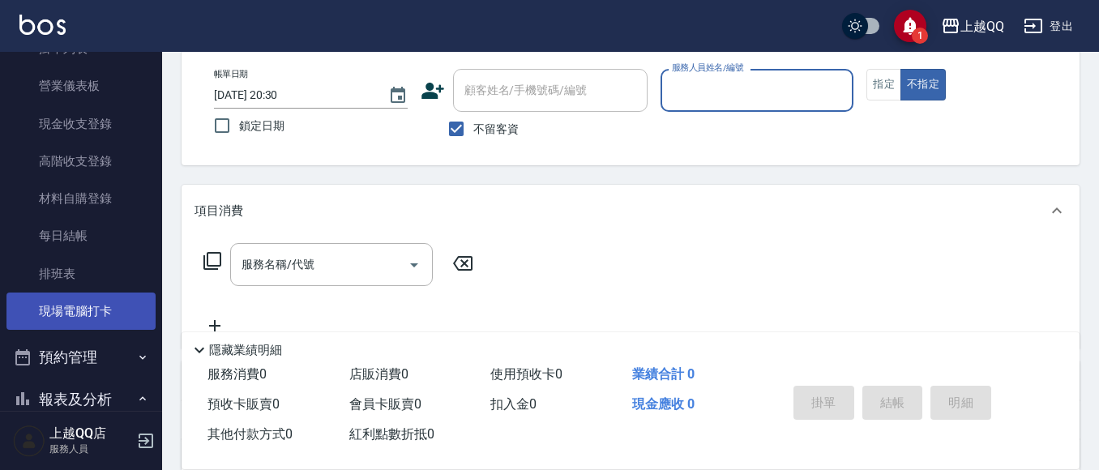
scroll to position [162, 0]
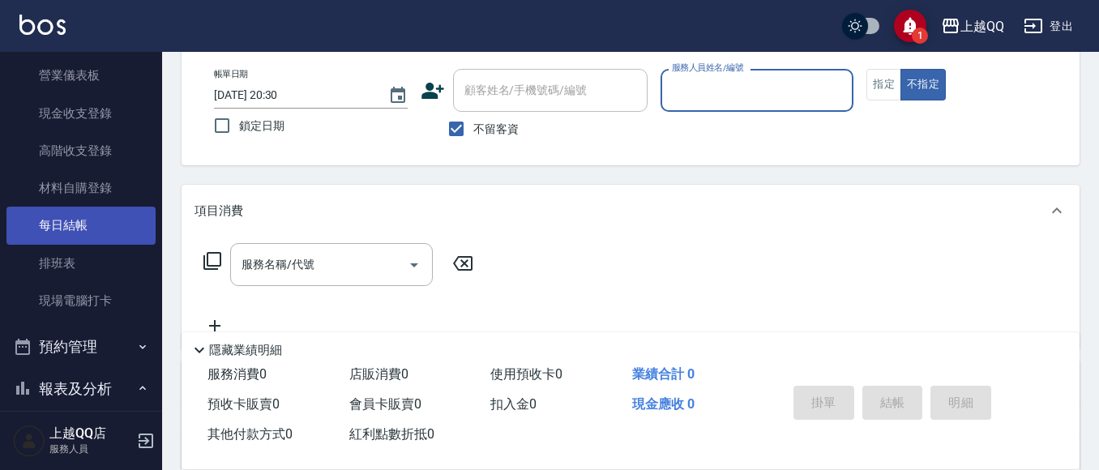
click at [74, 241] on link "每日結帳" at bounding box center [80, 225] width 149 height 37
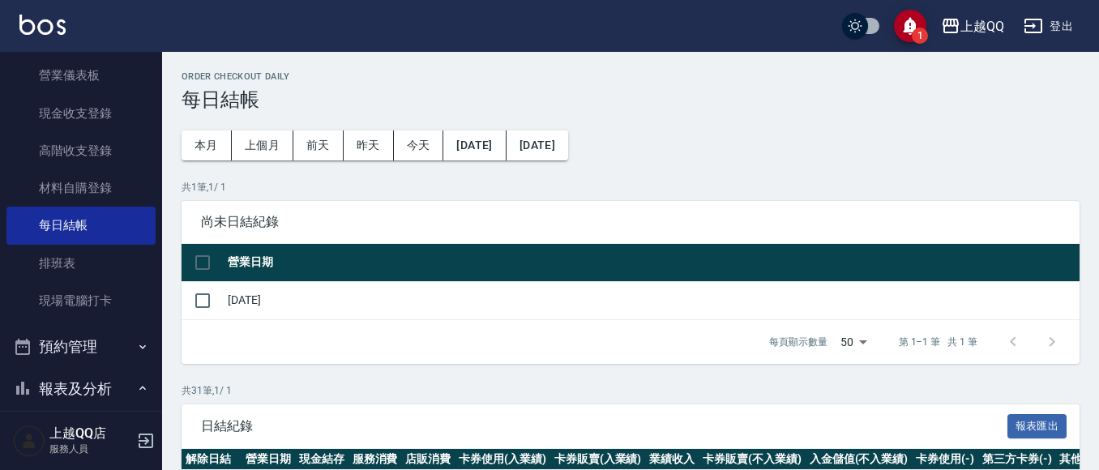
click at [229, 304] on td "[DATE]" at bounding box center [652, 300] width 856 height 38
drag, startPoint x: 200, startPoint y: 291, endPoint x: 239, endPoint y: 275, distance: 41.8
click at [200, 293] on input "checkbox" at bounding box center [203, 301] width 34 height 34
checkbox input "true"
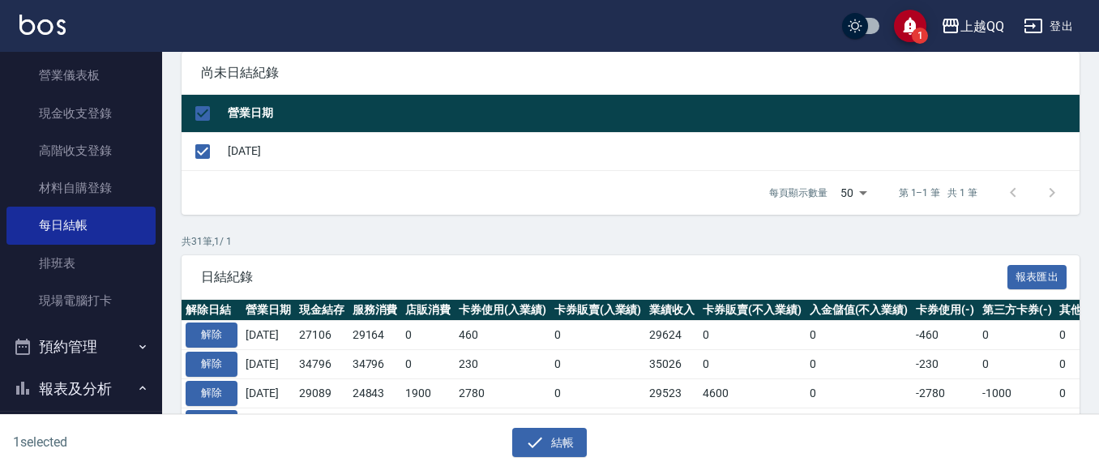
scroll to position [162, 0]
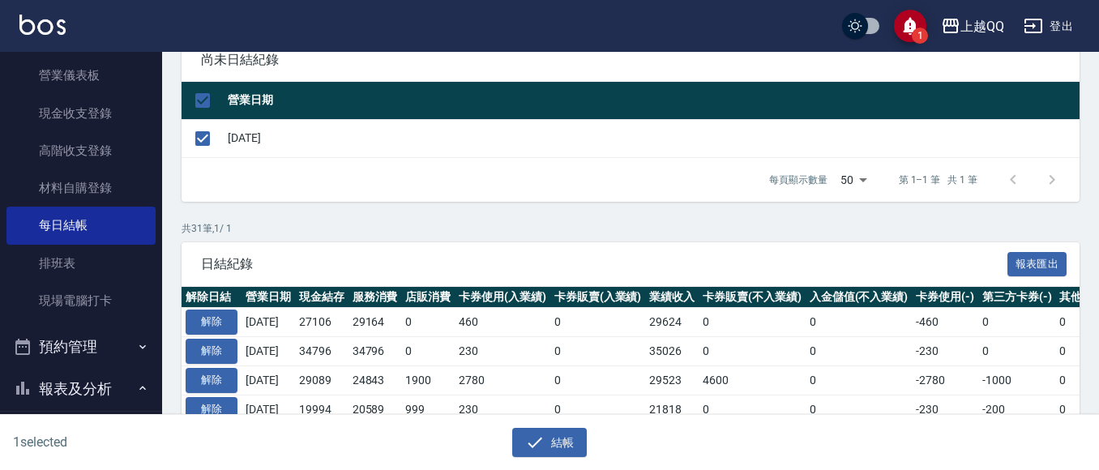
click at [570, 457] on div "1 selected 結帳" at bounding box center [549, 443] width 1099 height 56
click at [566, 436] on button "結帳" at bounding box center [549, 443] width 75 height 30
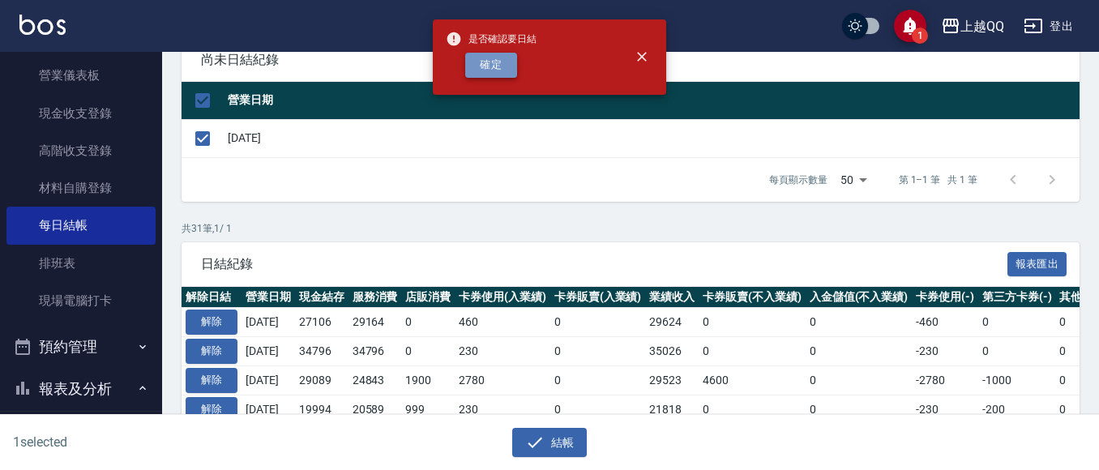
click at [499, 65] on button "確定" at bounding box center [491, 65] width 52 height 25
checkbox input "false"
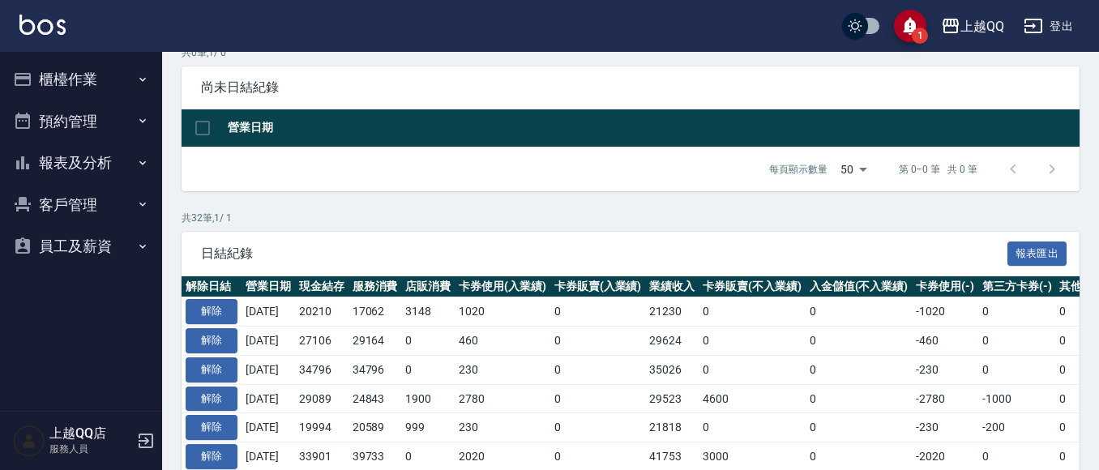
scroll to position [162, 0]
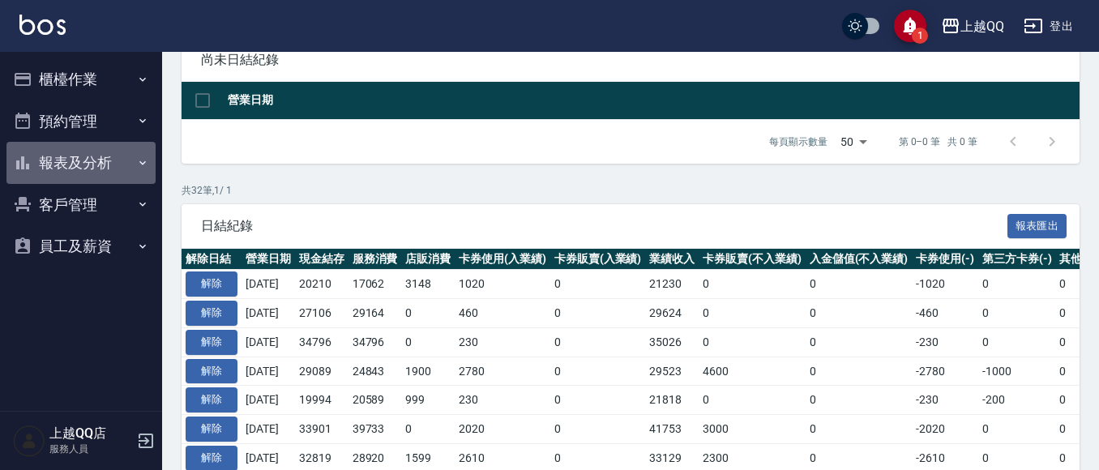
click at [62, 160] on button "報表及分析" at bounding box center [80, 163] width 149 height 42
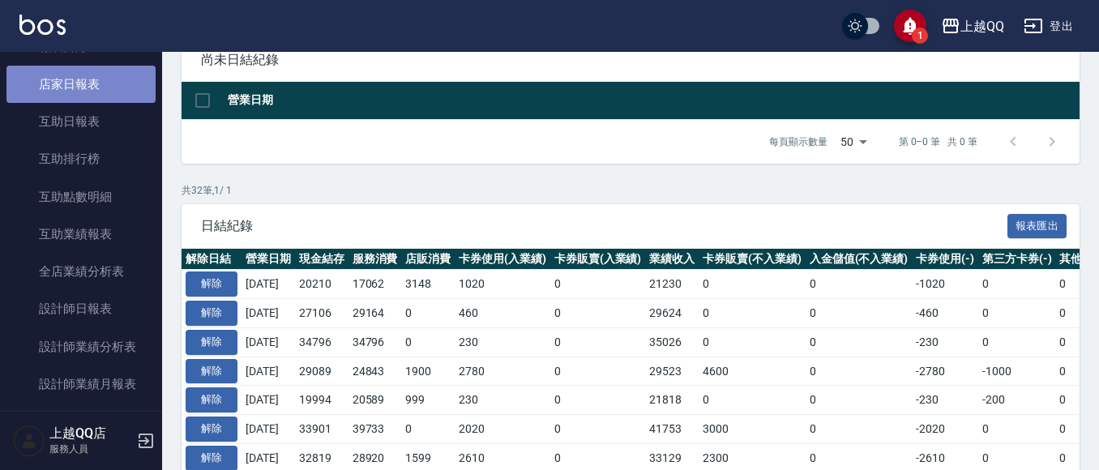
click at [91, 83] on link "店家日報表" at bounding box center [80, 84] width 149 height 37
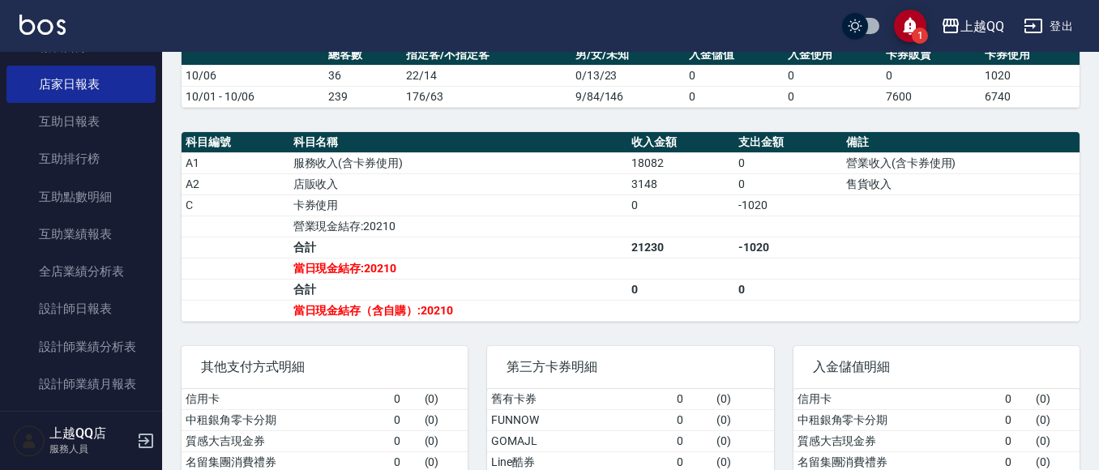
scroll to position [552, 0]
